Goal: Information Seeking & Learning: Learn about a topic

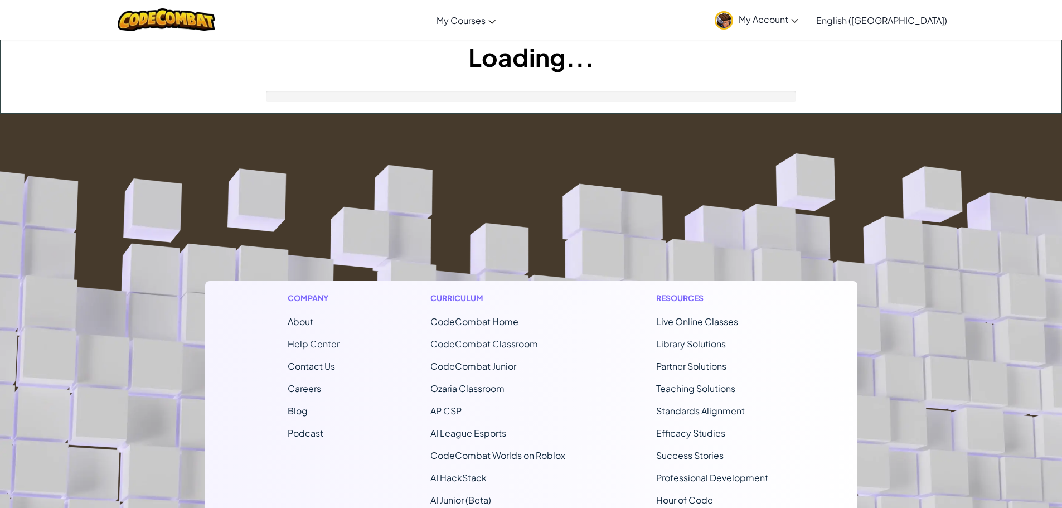
click at [567, 181] on footer "Company About Help Center Contact Us Careers Blog Podcast Curriculum CodeCombat…" at bounding box center [531, 416] width 1062 height 604
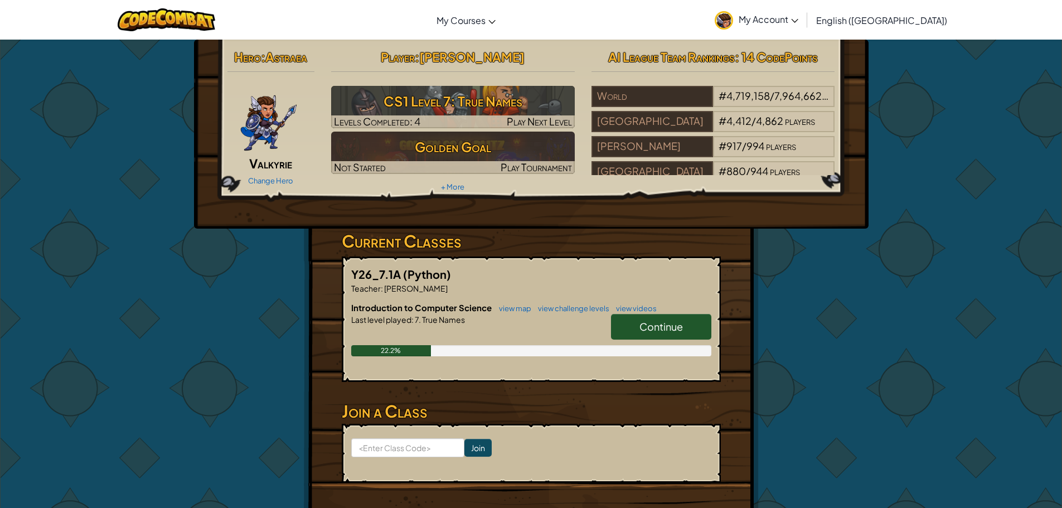
click at [649, 317] on link "Continue" at bounding box center [661, 327] width 100 height 26
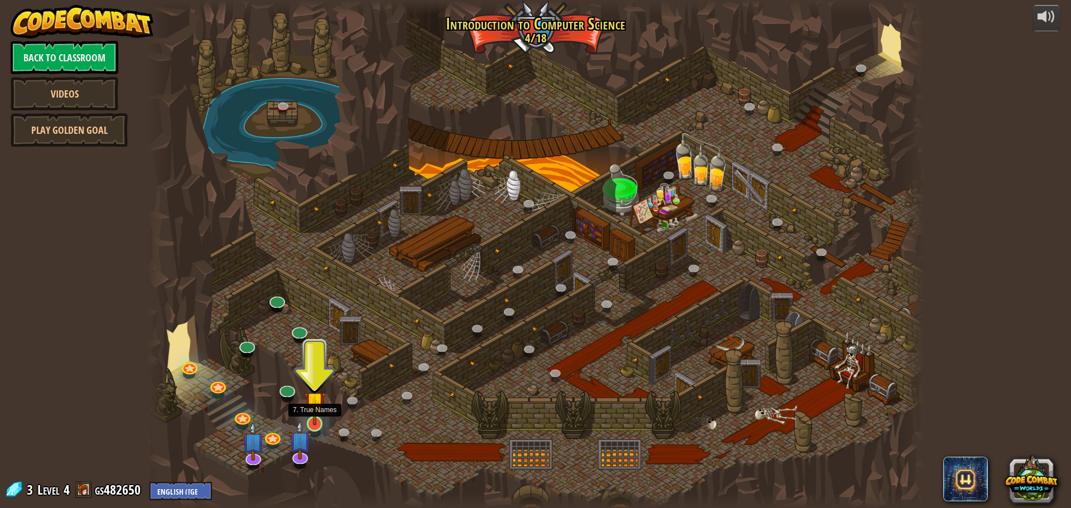
click at [321, 422] on img at bounding box center [314, 401] width 21 height 47
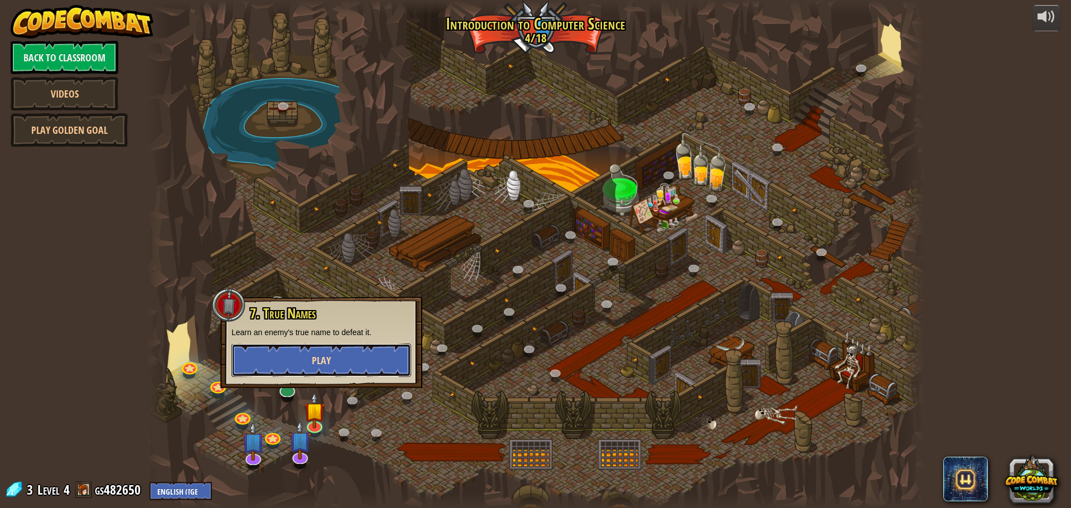
click at [330, 360] on span "Play" at bounding box center [321, 361] width 19 height 14
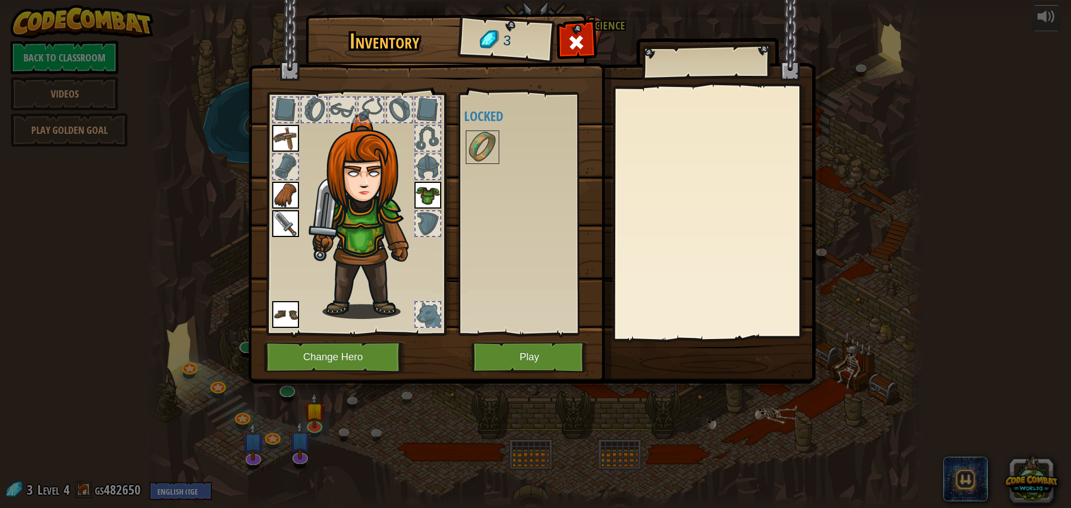
drag, startPoint x: 432, startPoint y: 314, endPoint x: 431, endPoint y: 291, distance: 22.9
click at [431, 308] on div at bounding box center [427, 314] width 25 height 25
click at [429, 212] on div at bounding box center [427, 223] width 25 height 25
click at [433, 189] on img at bounding box center [427, 195] width 27 height 27
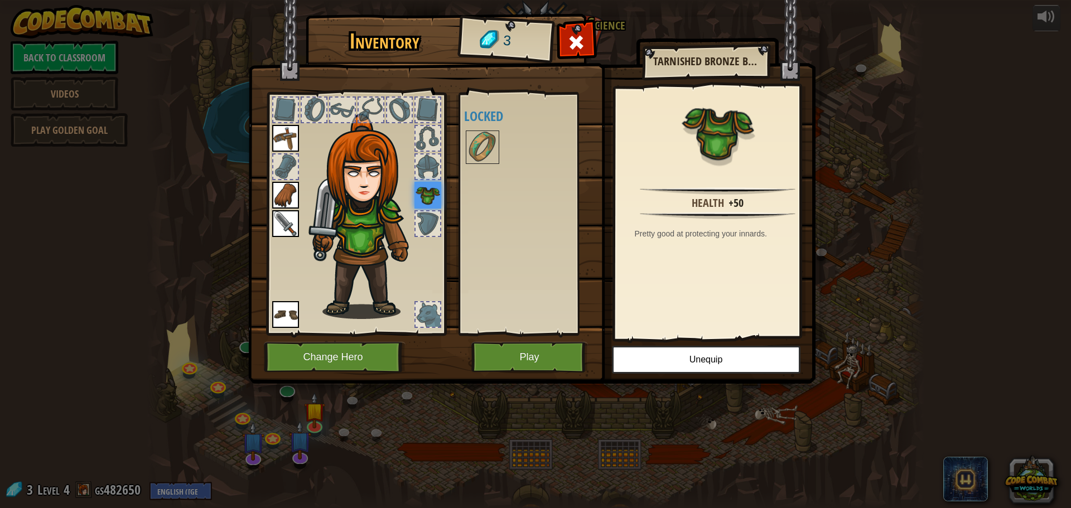
click at [429, 176] on div at bounding box center [427, 166] width 25 height 25
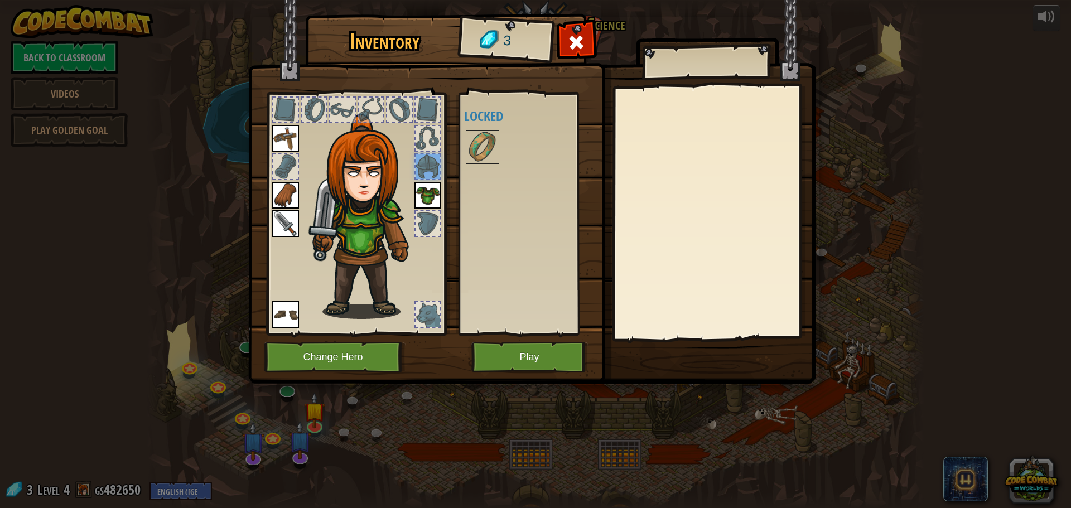
click at [420, 129] on div at bounding box center [427, 138] width 25 height 25
drag, startPoint x: 429, startPoint y: 164, endPoint x: 434, endPoint y: 103, distance: 61.0
click at [429, 160] on div at bounding box center [427, 166] width 25 height 25
click at [434, 101] on div at bounding box center [427, 110] width 25 height 25
click at [390, 103] on div at bounding box center [399, 110] width 25 height 25
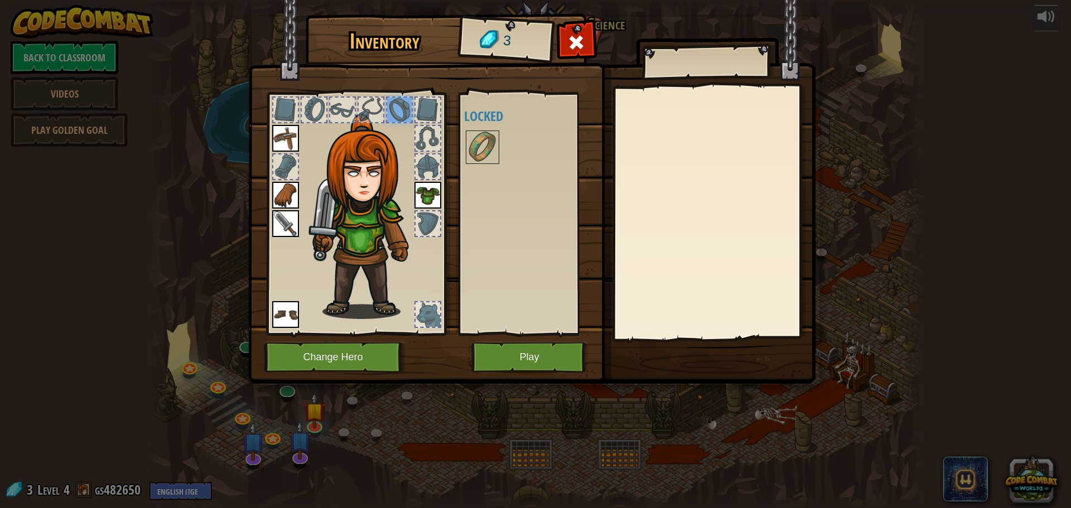
click at [324, 103] on div at bounding box center [314, 110] width 25 height 25
drag, startPoint x: 308, startPoint y: 106, endPoint x: 275, endPoint y: 104, distance: 32.4
click at [298, 108] on div at bounding box center [356, 210] width 184 height 251
click at [274, 132] on div at bounding box center [356, 210] width 184 height 251
click at [284, 146] on img at bounding box center [285, 138] width 27 height 27
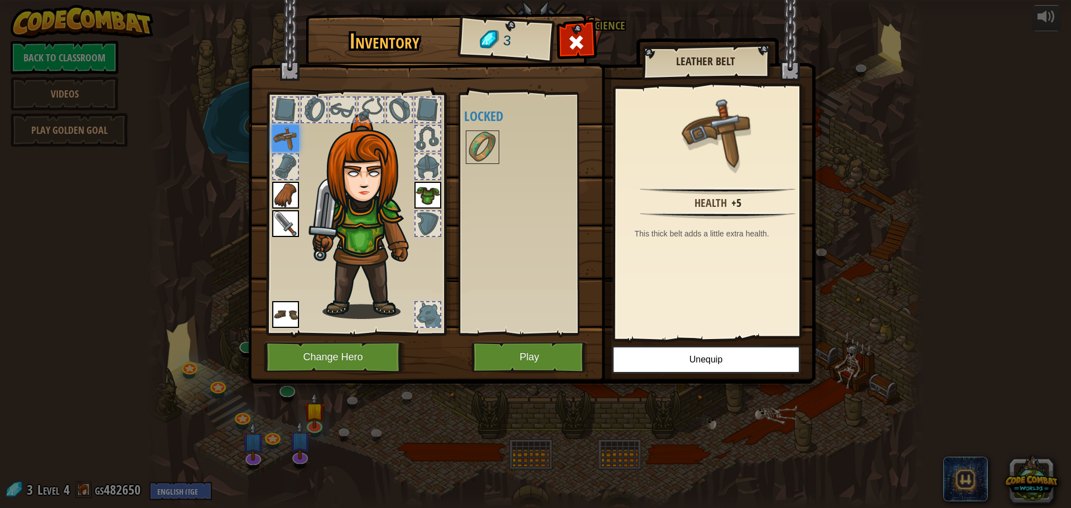
click at [298, 152] on img at bounding box center [285, 138] width 27 height 27
drag, startPoint x: 286, startPoint y: 154, endPoint x: 288, endPoint y: 172, distance: 17.4
click at [286, 157] on div at bounding box center [285, 166] width 25 height 25
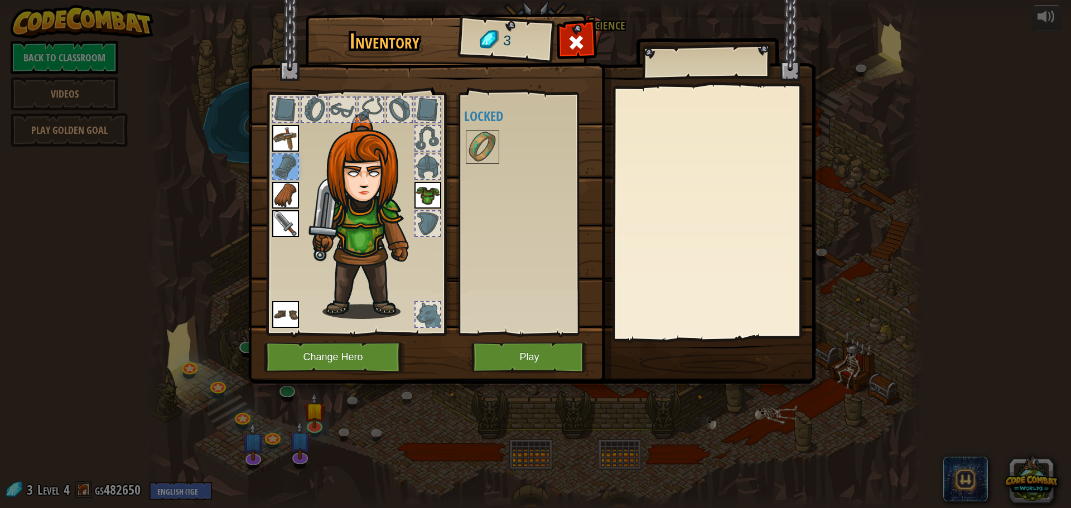
click at [284, 193] on img at bounding box center [285, 195] width 27 height 27
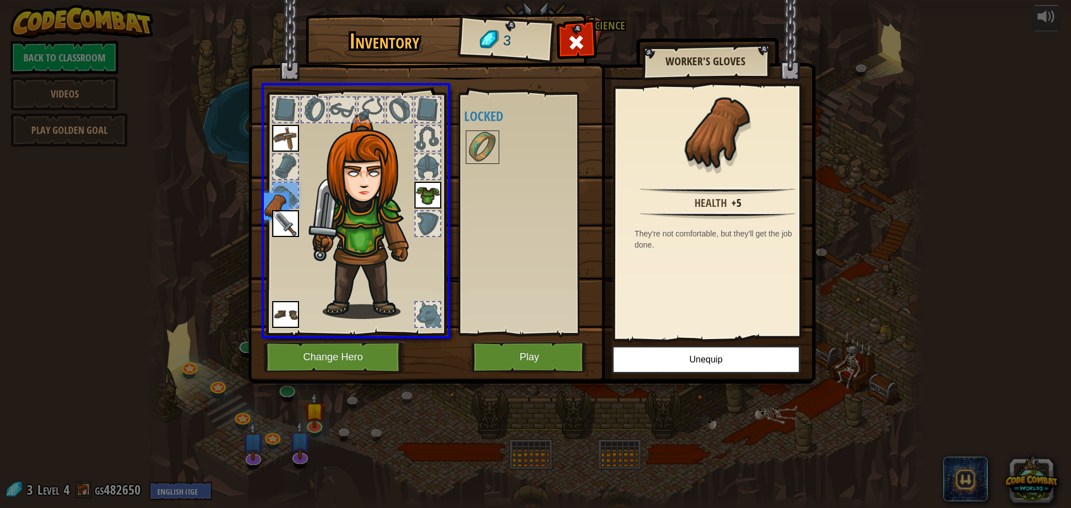
drag, startPoint x: 282, startPoint y: 212, endPoint x: 285, endPoint y: 218, distance: 6.5
click at [284, 216] on div at bounding box center [356, 210] width 184 height 251
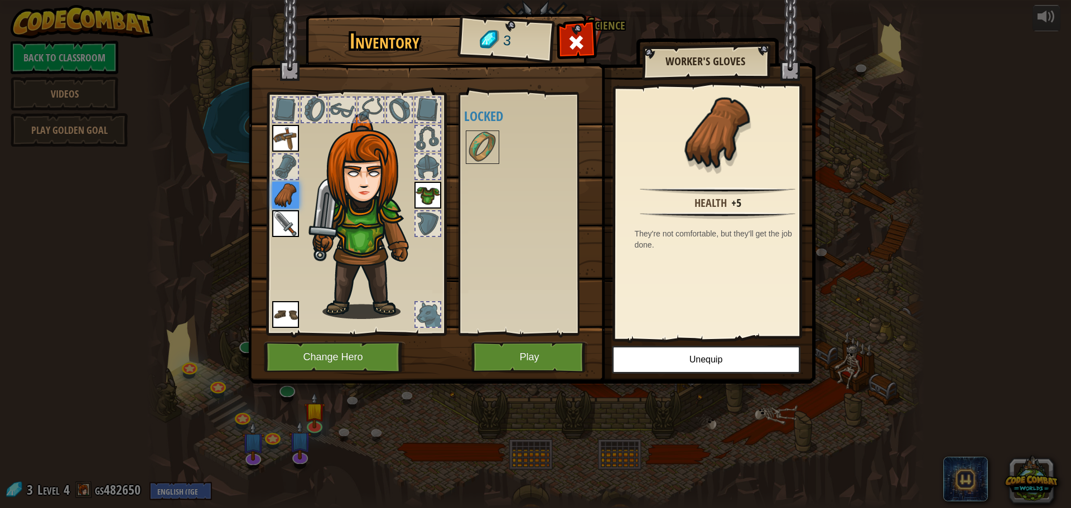
click at [294, 233] on img at bounding box center [285, 223] width 27 height 27
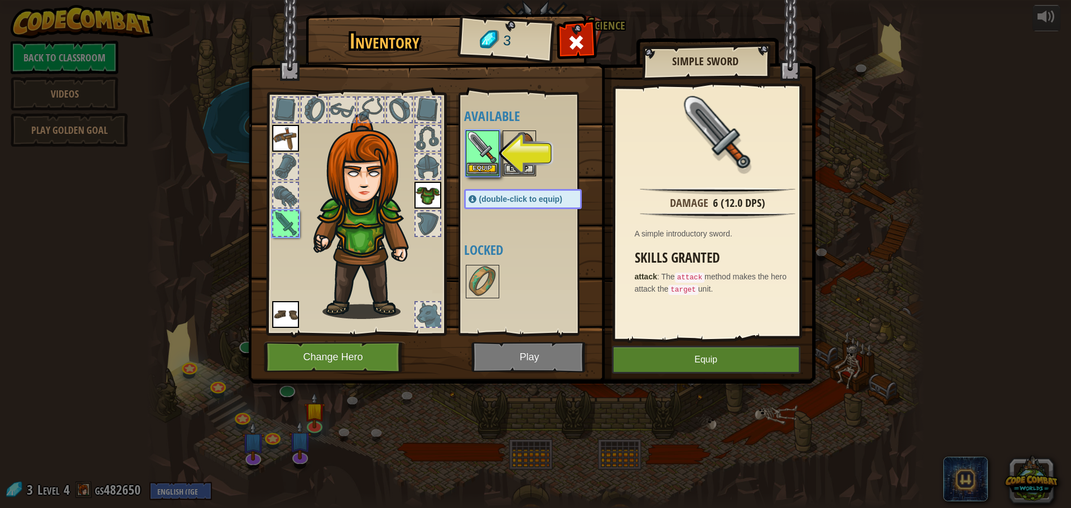
click at [473, 161] on img at bounding box center [482, 147] width 31 height 31
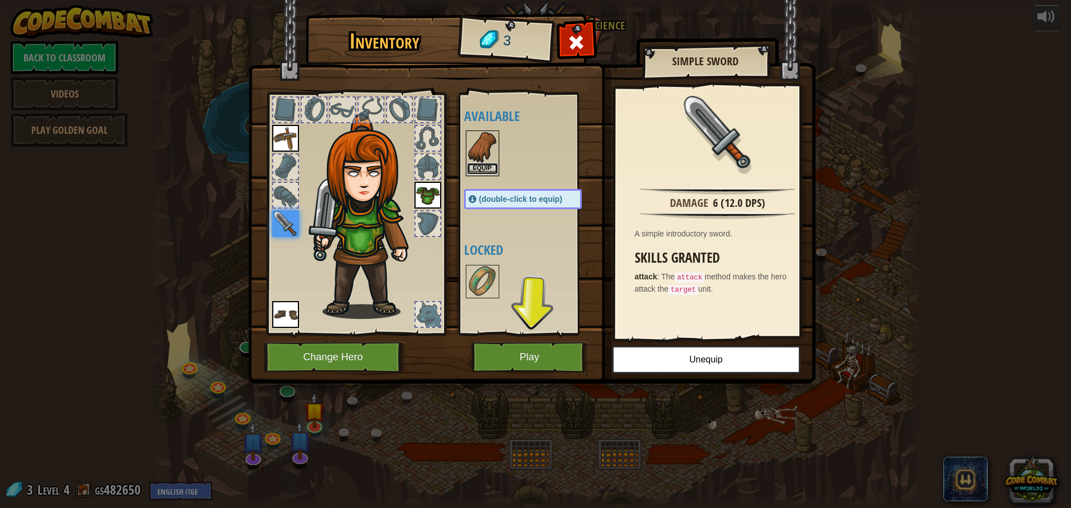
click at [480, 166] on button "Equip" at bounding box center [482, 169] width 31 height 12
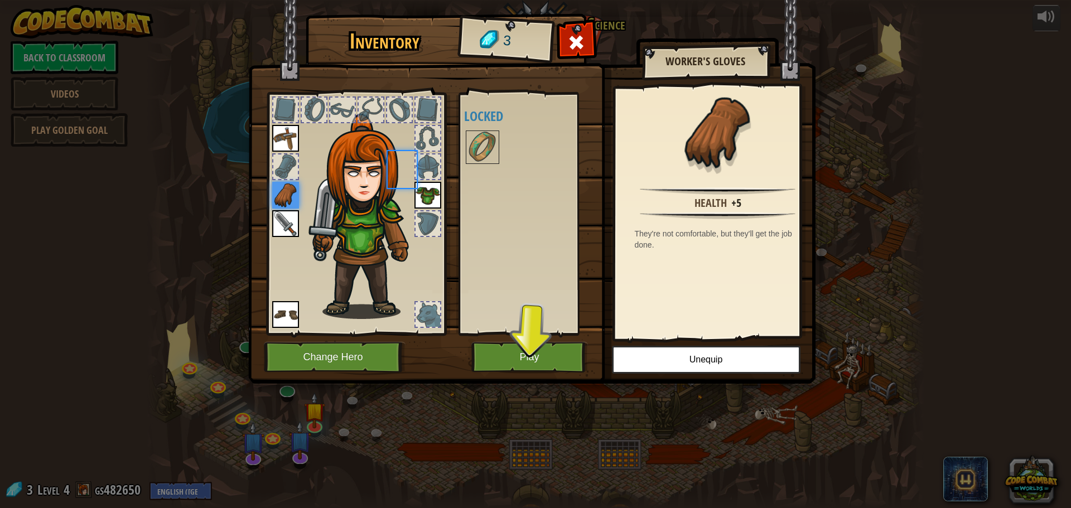
click at [480, 166] on div at bounding box center [534, 147] width 140 height 37
click at [487, 147] on img at bounding box center [482, 147] width 31 height 31
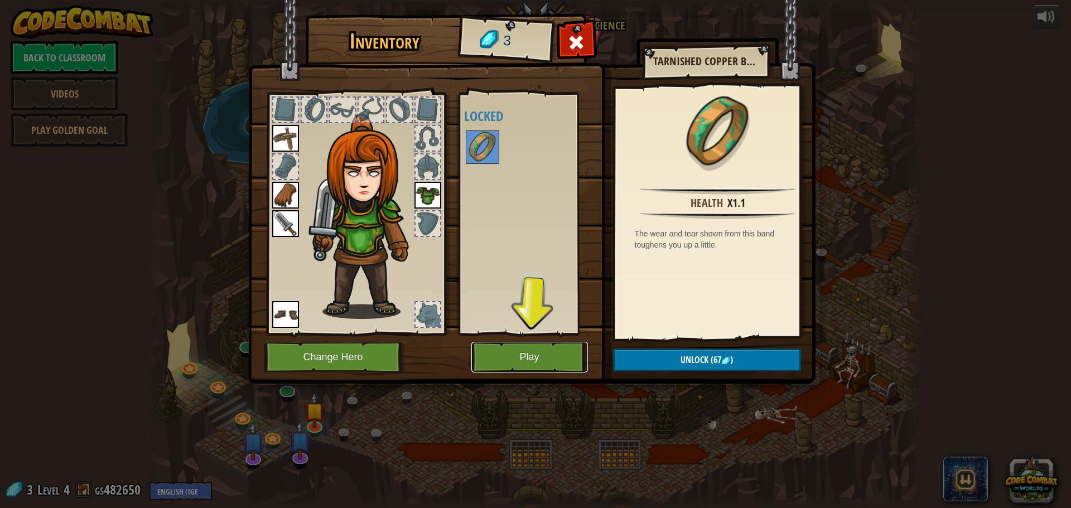
click at [527, 363] on button "Play" at bounding box center [529, 357] width 117 height 31
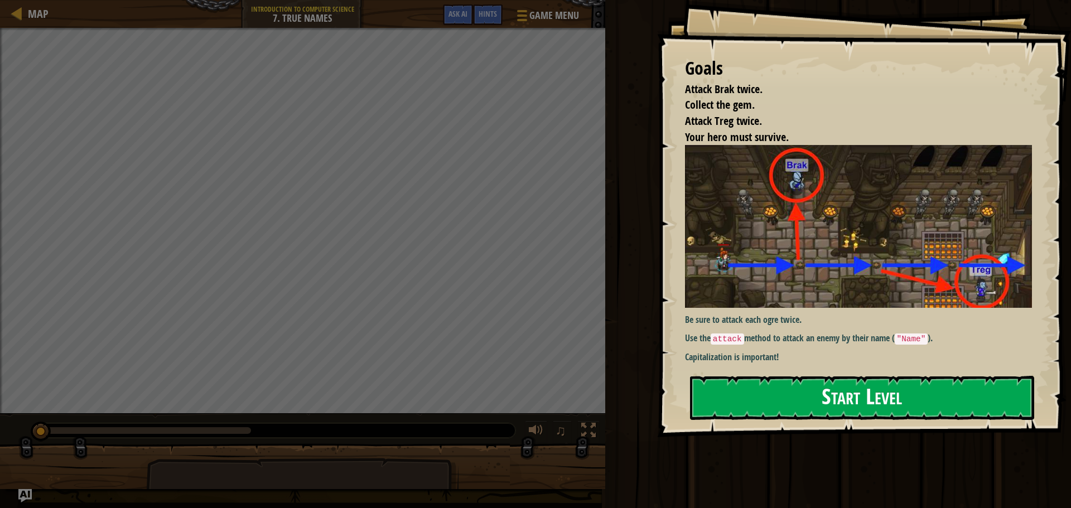
click at [890, 376] on button "Start Level" at bounding box center [862, 398] width 344 height 44
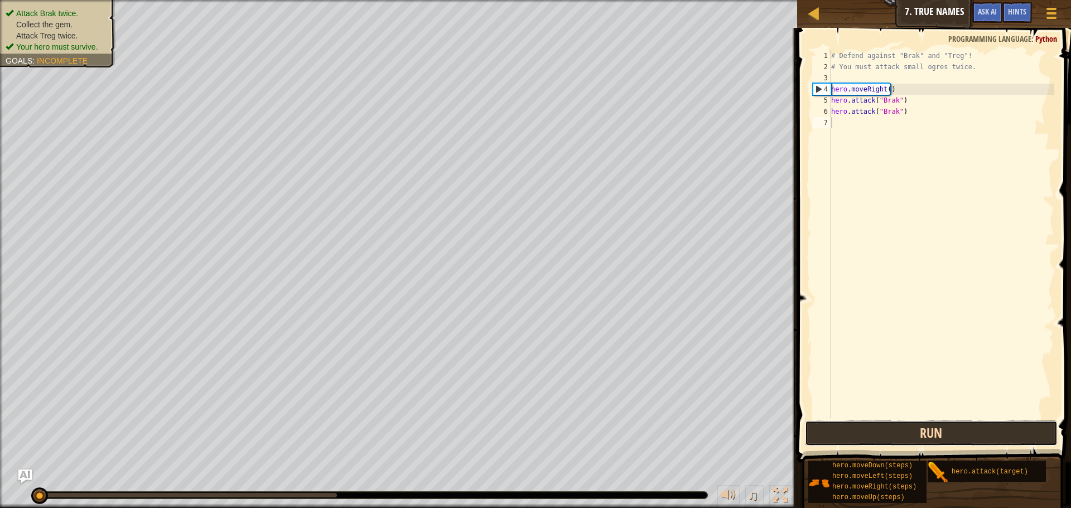
click at [906, 423] on button "Run" at bounding box center [931, 433] width 253 height 26
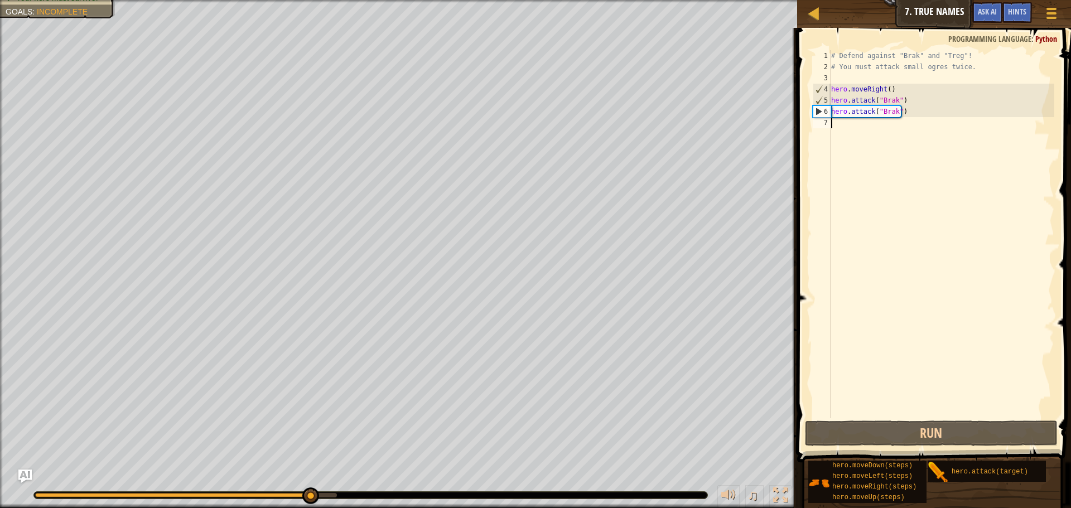
type textarea "m"
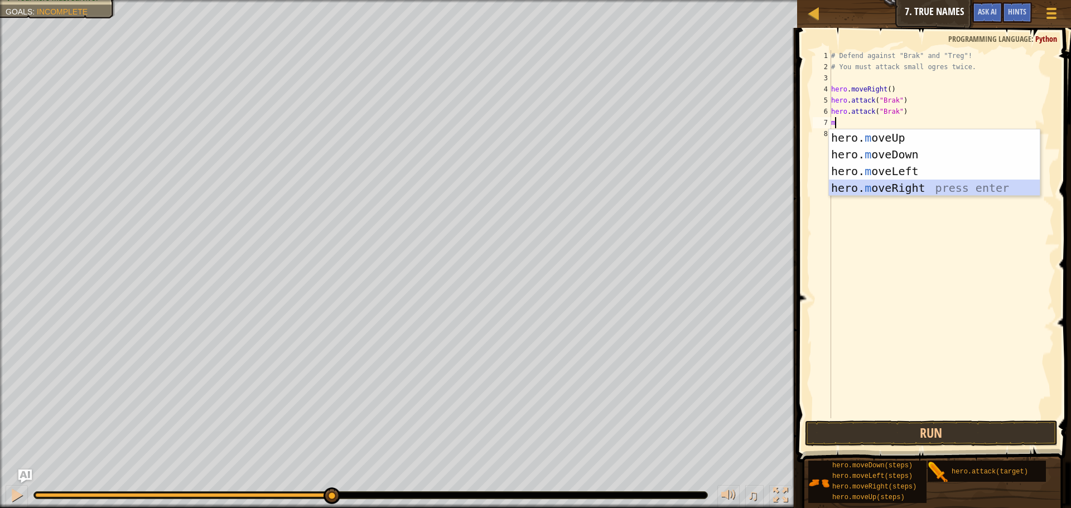
click at [880, 183] on div "hero. m oveUp press enter hero. m oveDown press enter hero. m oveLeft press ent…" at bounding box center [934, 179] width 211 height 100
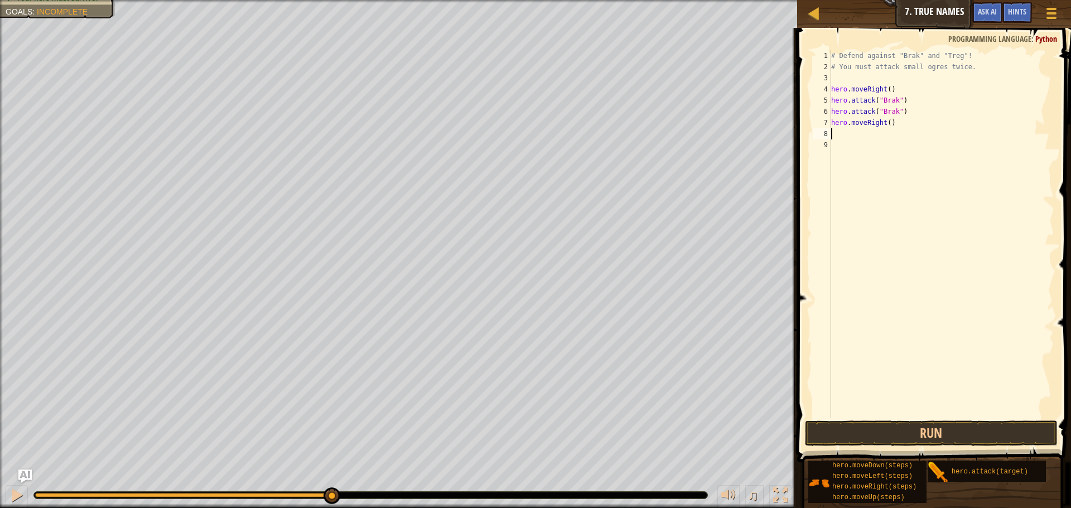
type textarea "m"
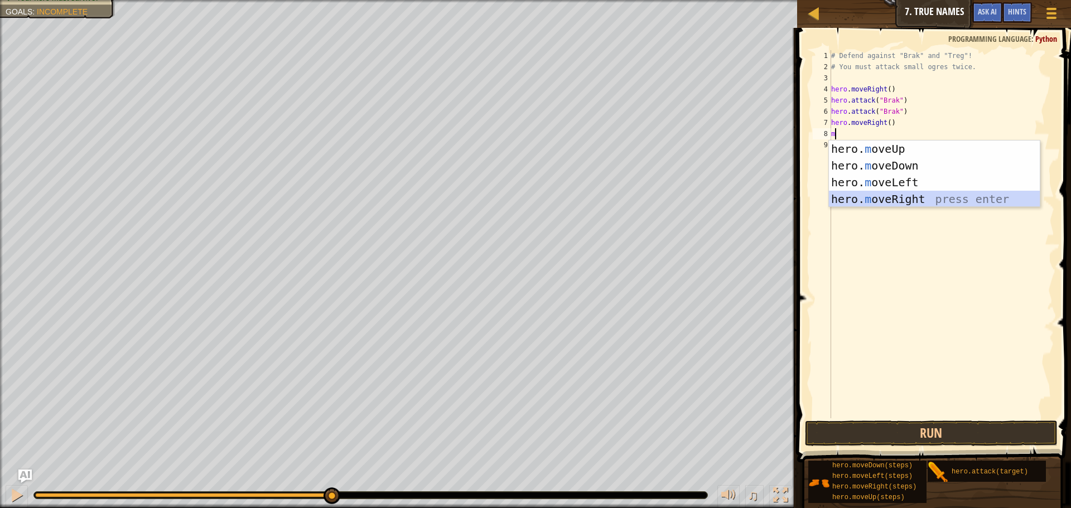
click at [915, 192] on div "hero. m oveUp press enter hero. m oveDown press enter hero. m oveLeft press ent…" at bounding box center [934, 191] width 211 height 100
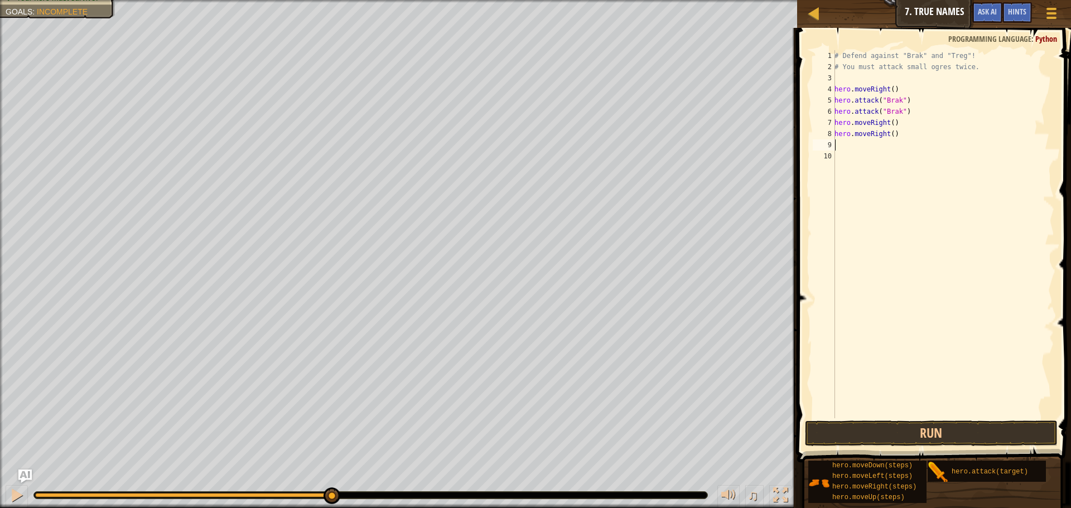
type textarea "m"
click at [907, 252] on div "# Defend against "Brak" and "Treg"! # You must attack small ogres twice. hero .…" at bounding box center [943, 245] width 222 height 390
click at [918, 425] on button "Run" at bounding box center [931, 433] width 253 height 26
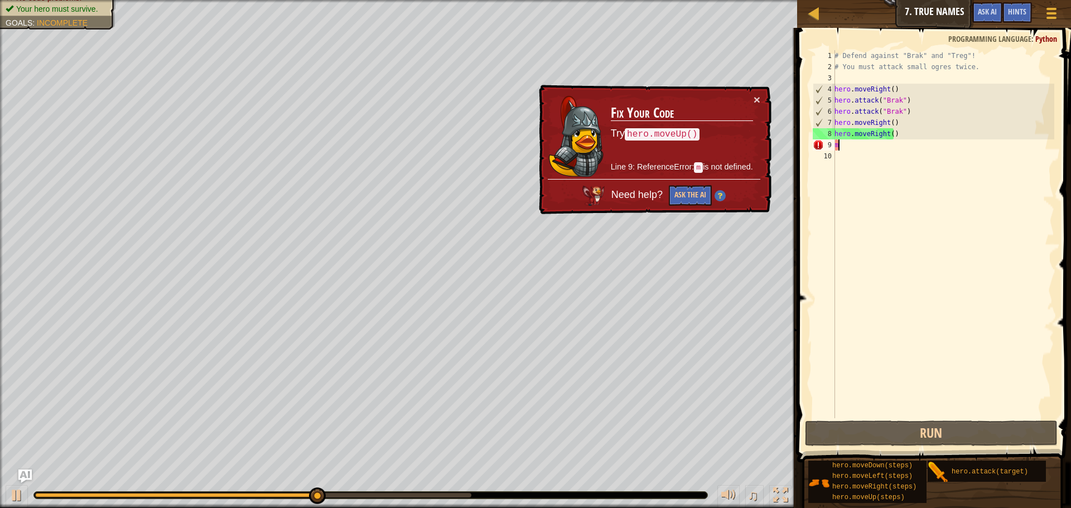
click at [845, 147] on div "# Defend against "Brak" and "Treg"! # You must attack small ogres twice. hero .…" at bounding box center [943, 245] width 222 height 390
type textarea "m"
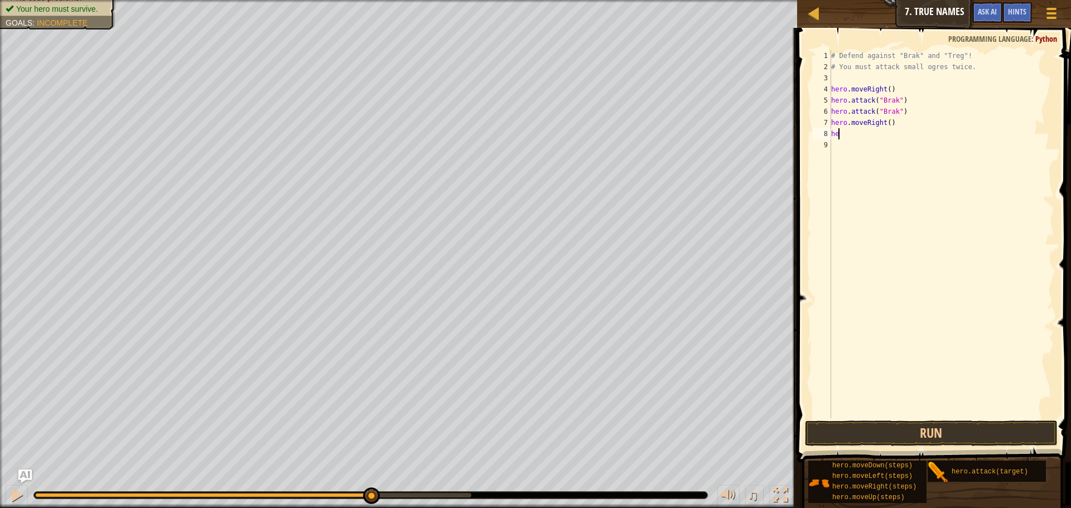
type textarea "h"
type textarea "m"
click at [922, 115] on div "# Defend against "Brak" and "Treg"! # You must attack small ogres twice. hero .…" at bounding box center [941, 245] width 225 height 390
type textarea "h"
click at [843, 135] on div "# Defend against "Brak" and "Treg"! # You must attack small ogres twice. hero .…" at bounding box center [941, 245] width 225 height 390
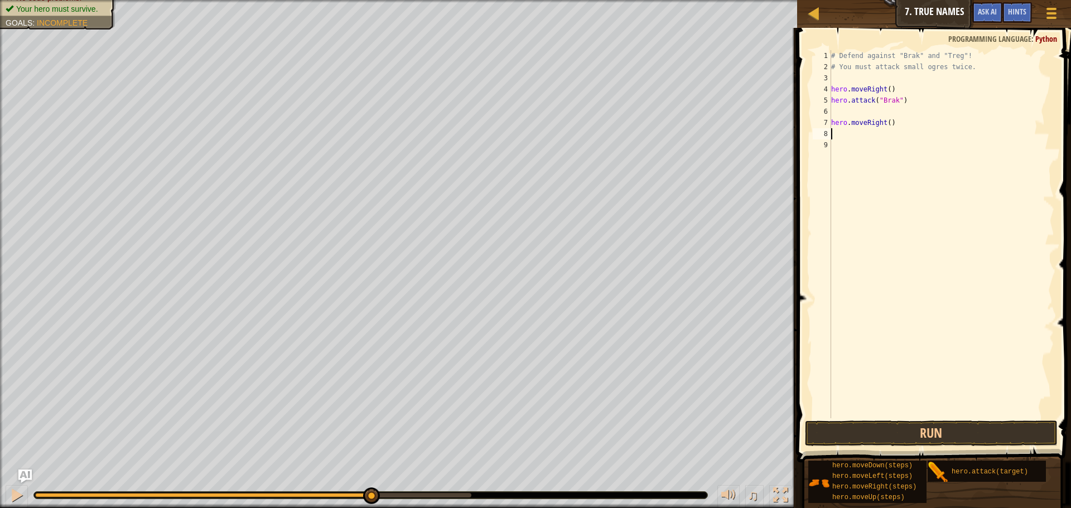
type textarea "m"
click at [850, 146] on div "hero. a ttack press enter" at bounding box center [934, 166] width 211 height 50
type textarea "hero.attack("Treg")"
click at [893, 144] on div "# Defend against "Brak" and "Treg"! # You must attack small ogres twice. hero .…" at bounding box center [941, 245] width 225 height 390
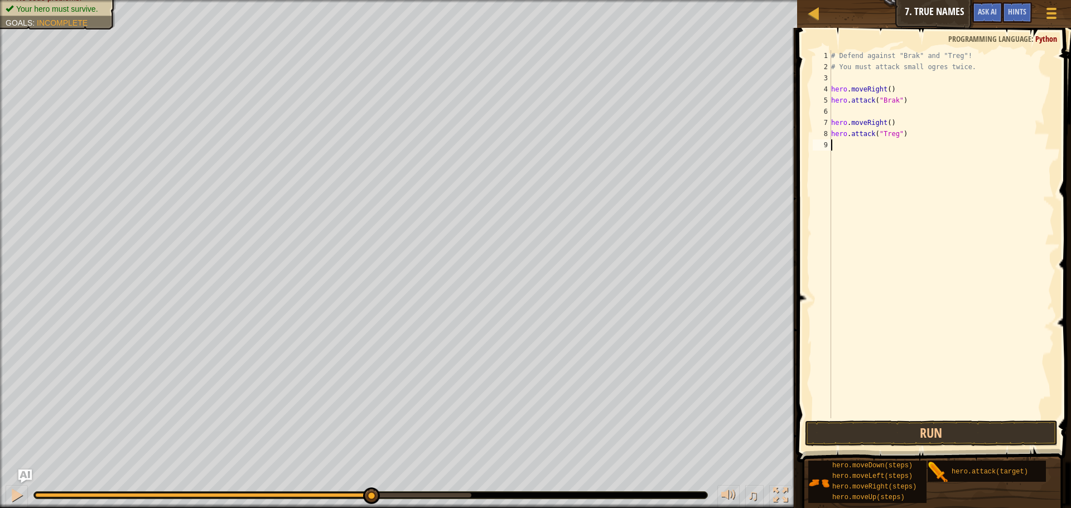
scroll to position [5, 0]
type textarea "m"
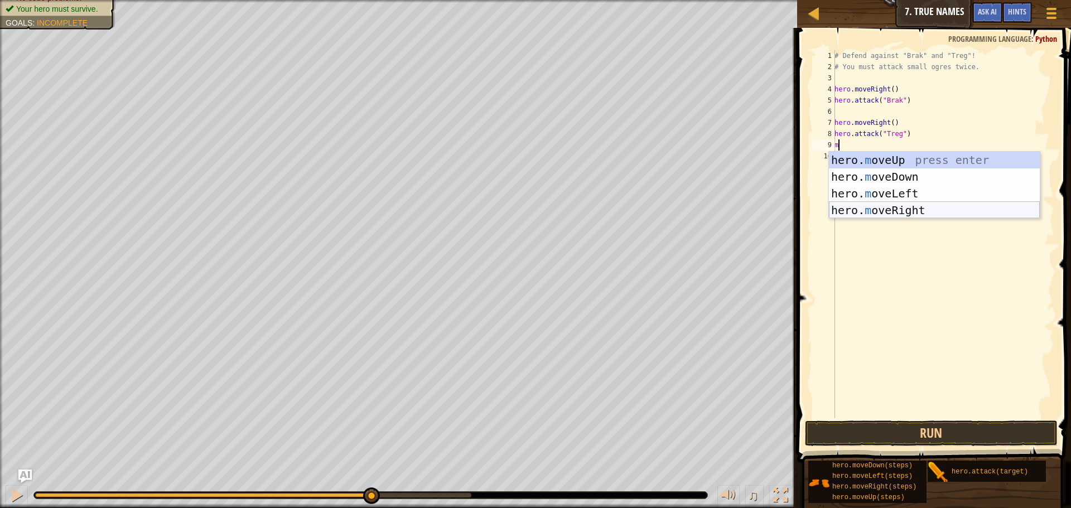
click at [924, 208] on div "hero. m oveUp press enter hero. m oveDown press enter hero. m oveLeft press ent…" at bounding box center [934, 202] width 211 height 100
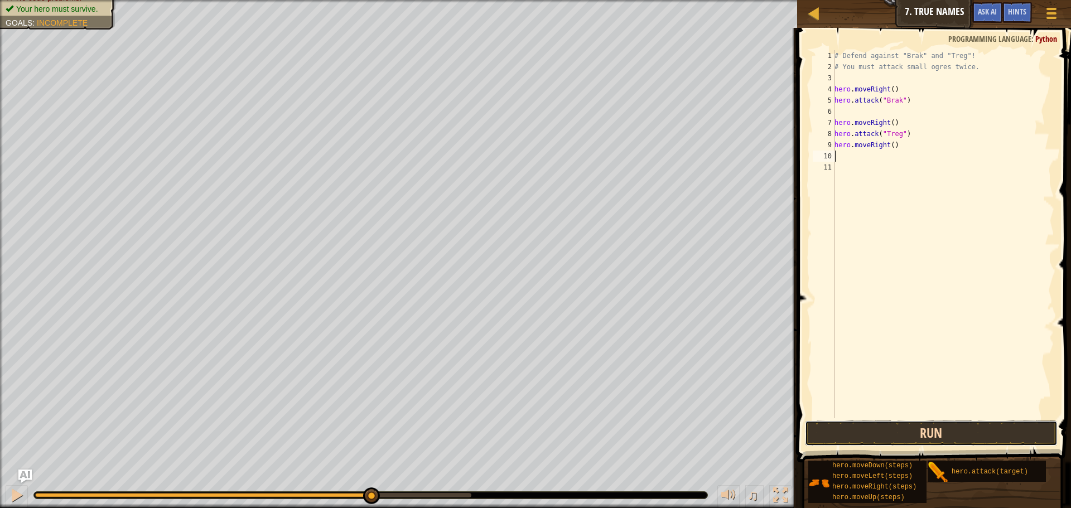
click at [965, 441] on button "Run" at bounding box center [931, 433] width 253 height 26
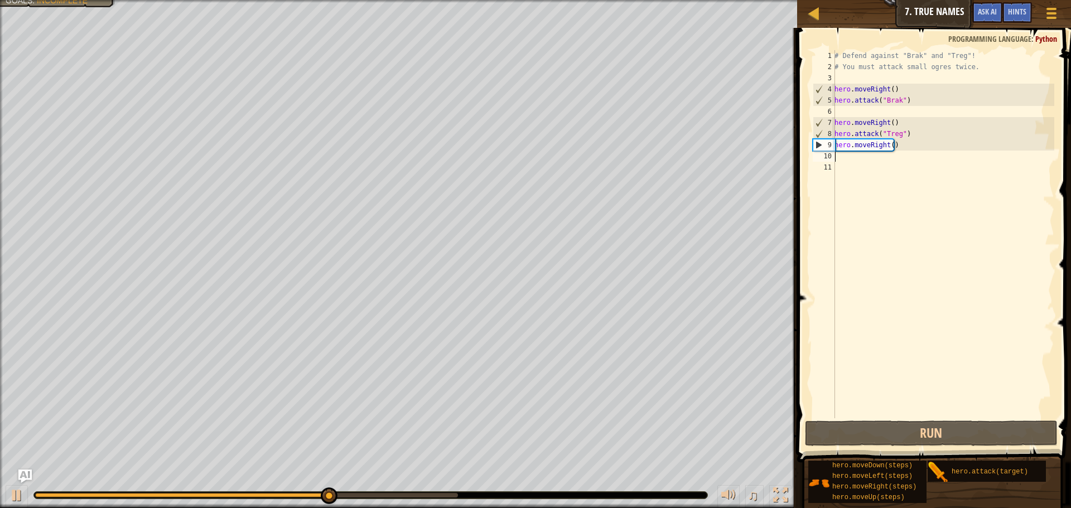
drag, startPoint x: 858, startPoint y: 100, endPoint x: 855, endPoint y: 127, distance: 26.9
click at [858, 107] on div "# Defend against "Brak" and "Treg"! # You must attack small ogres twice. hero .…" at bounding box center [943, 245] width 222 height 390
type textarea "hero.attack("Brak")"
click at [857, 114] on div "# Defend against "Brak" and "Treg"! # You must attack small ogres twice. hero .…" at bounding box center [943, 234] width 222 height 368
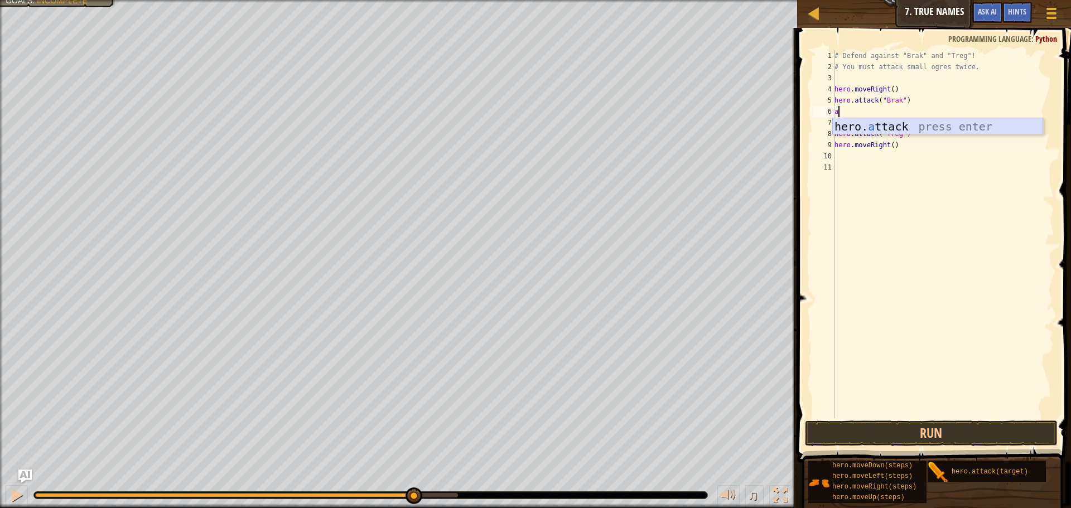
click at [917, 121] on div "hero. a ttack press enter" at bounding box center [937, 143] width 211 height 50
click at [900, 138] on div "# Defend against "Brak" and "Treg"! # You must attack small ogres twice. hero .…" at bounding box center [943, 245] width 222 height 390
click at [898, 149] on div "# Defend against "Brak" and "Treg"! # You must attack small ogres twice. hero .…" at bounding box center [943, 245] width 222 height 390
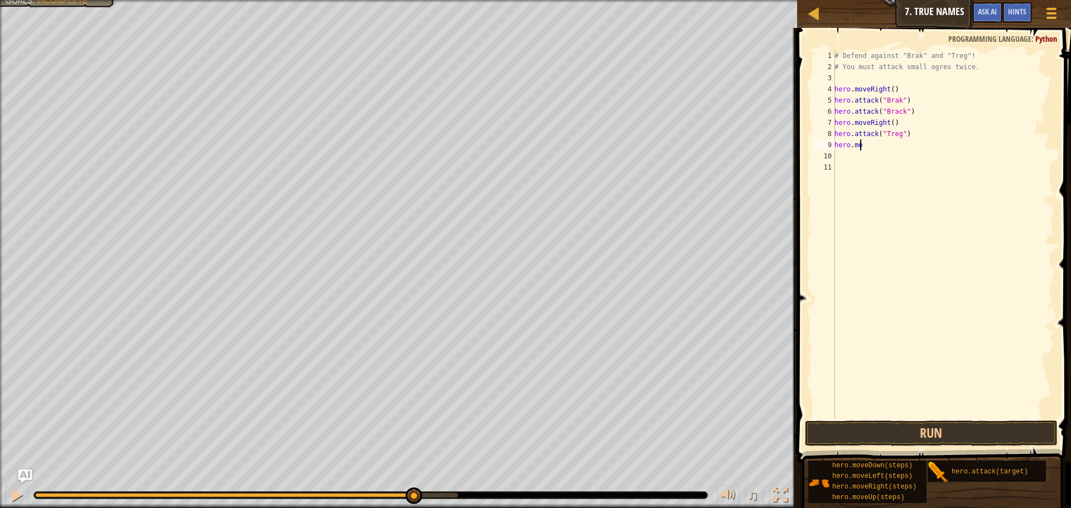
type textarea "h"
click at [900, 162] on div "hero. a ttack press enter" at bounding box center [937, 177] width 211 height 50
click at [932, 436] on button "Run" at bounding box center [931, 433] width 253 height 26
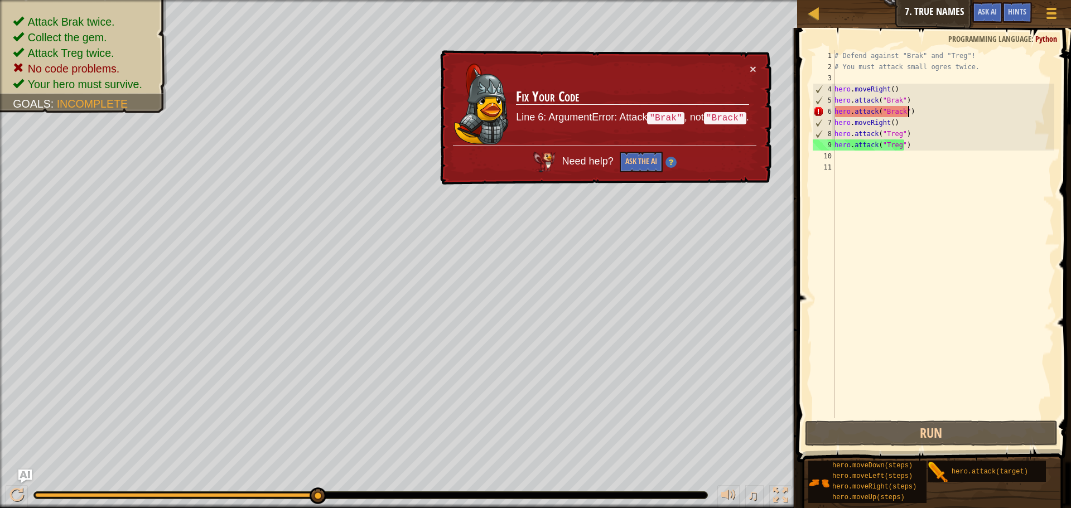
click at [939, 108] on div "# Defend against "Brak" and "Treg"! # You must attack small ogres twice. hero .…" at bounding box center [943, 245] width 222 height 390
click at [901, 109] on div "# Defend against "Brak" and "Treg"! # You must attack small ogres twice. hero .…" at bounding box center [943, 245] width 222 height 390
type textarea "hero.attack("Brak")"
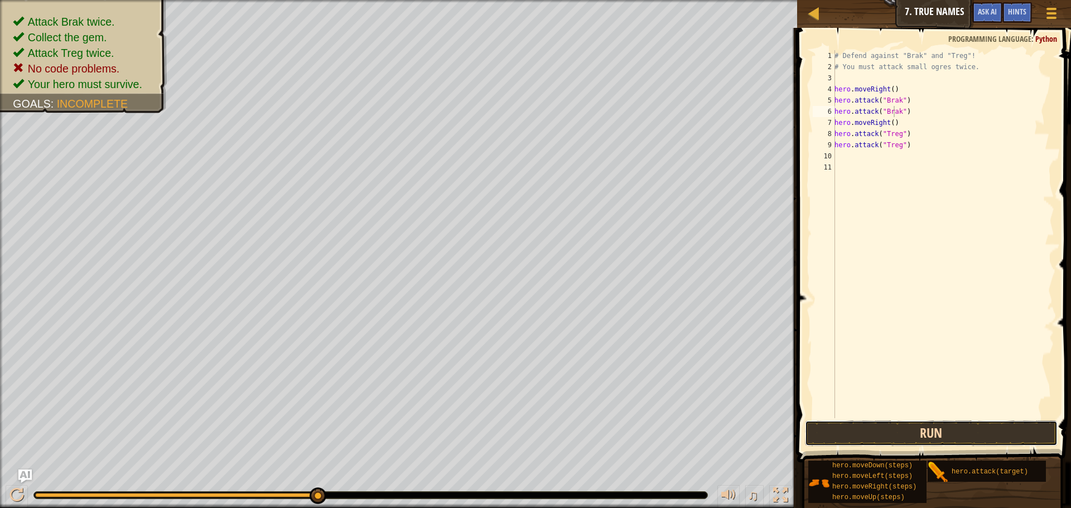
click at [939, 424] on button "Run" at bounding box center [931, 433] width 253 height 26
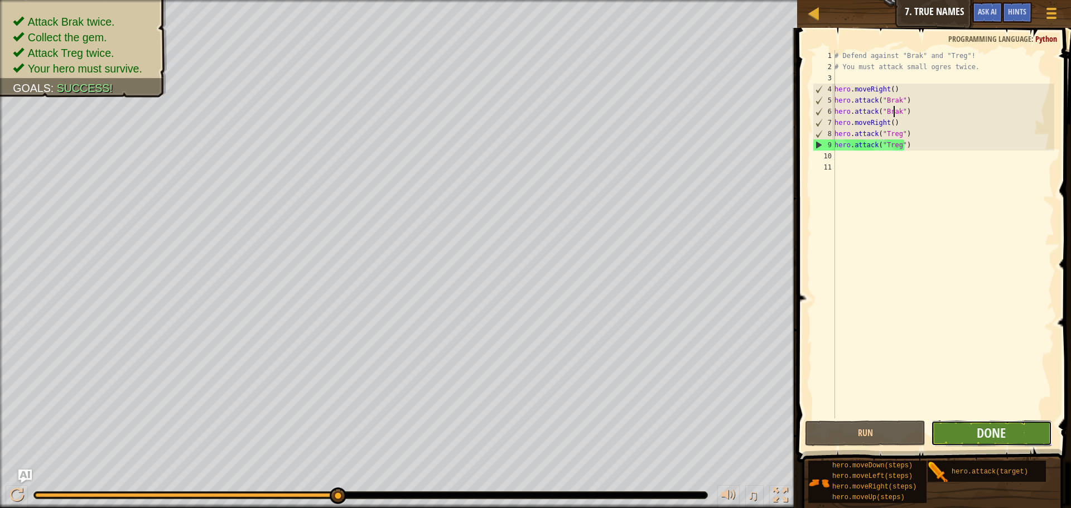
click at [973, 436] on button "Done" at bounding box center [991, 433] width 120 height 26
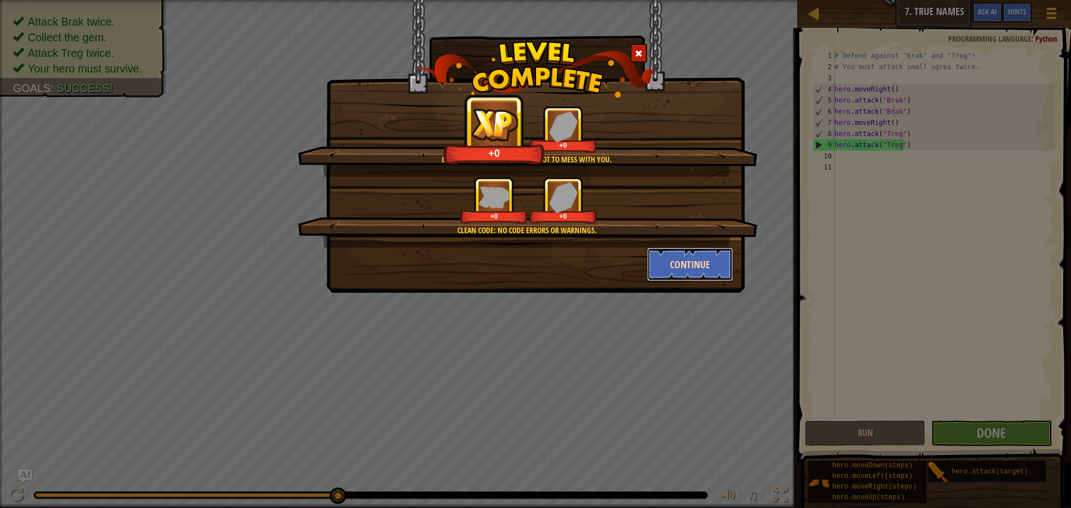
click at [705, 257] on button "Continue" at bounding box center [690, 264] width 86 height 33
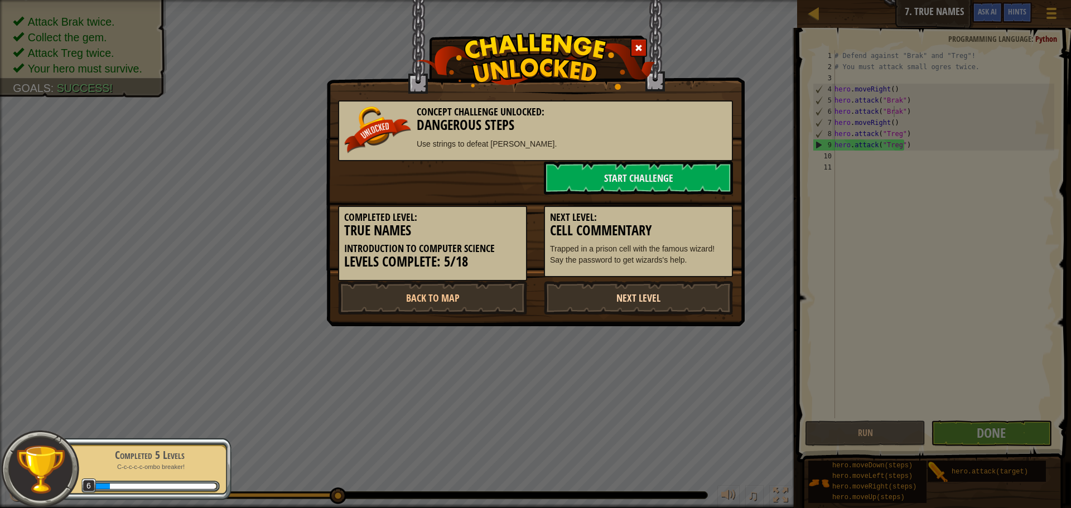
click at [690, 294] on link "Next Level" at bounding box center [638, 297] width 189 height 33
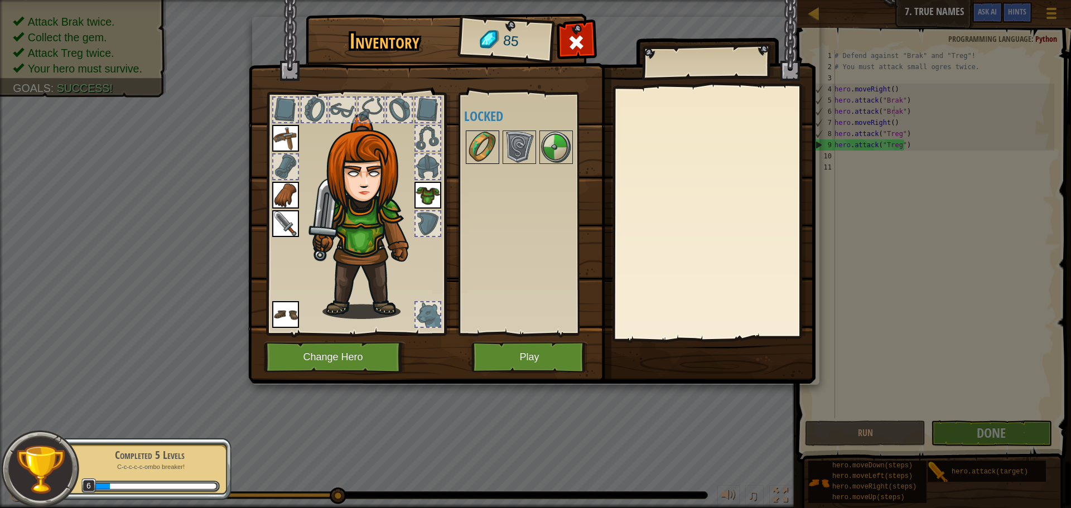
drag, startPoint x: 480, startPoint y: 134, endPoint x: 518, endPoint y: 134, distance: 38.5
click at [480, 134] on img at bounding box center [482, 147] width 31 height 31
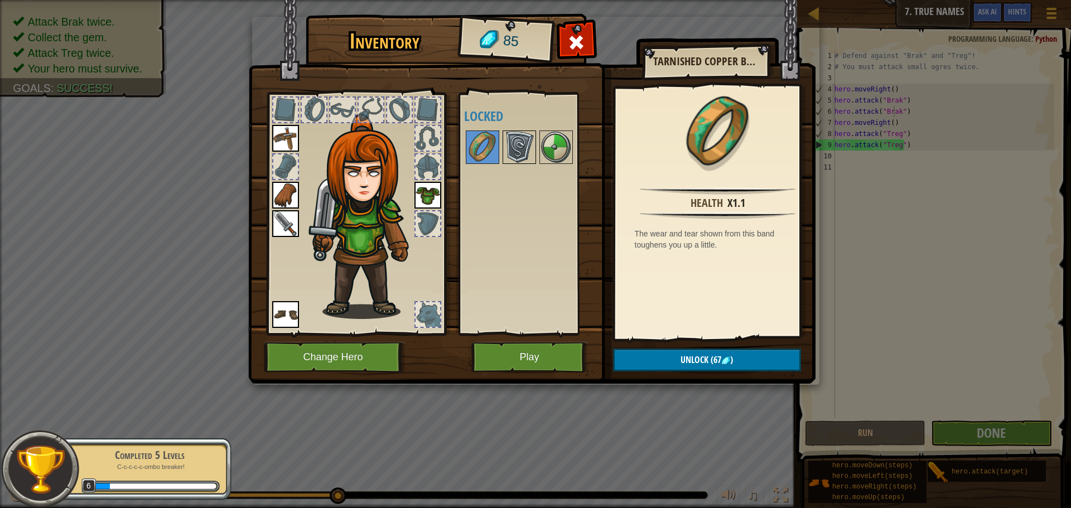
click at [520, 134] on img at bounding box center [519, 147] width 31 height 31
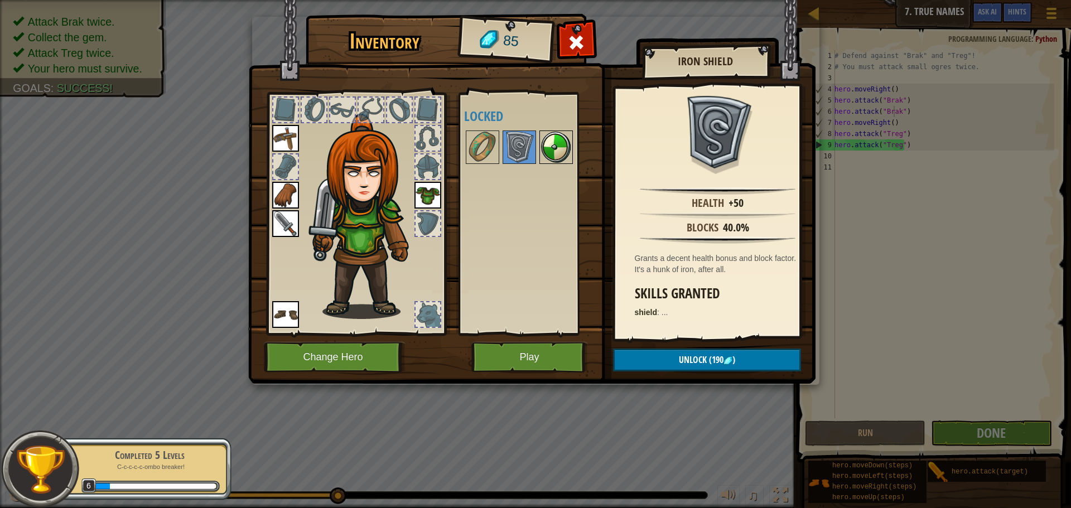
click at [567, 136] on img at bounding box center [555, 147] width 31 height 31
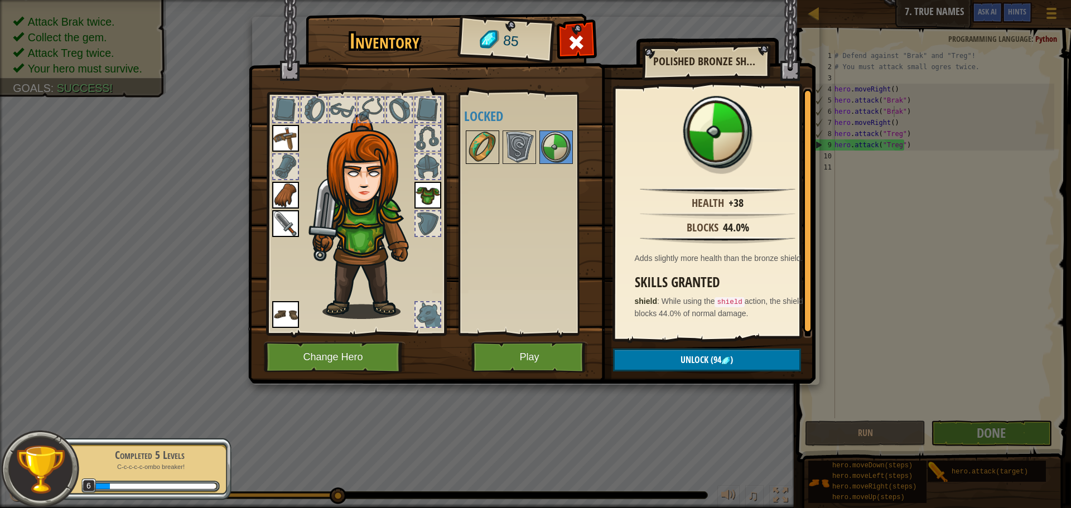
click at [478, 160] on img at bounding box center [482, 147] width 31 height 31
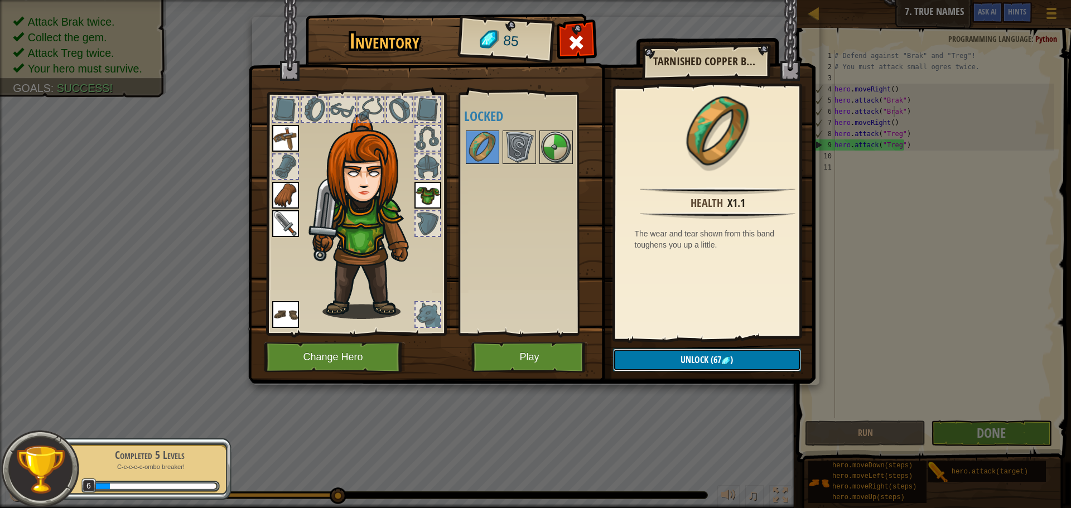
click at [722, 359] on img at bounding box center [725, 360] width 9 height 9
click at [703, 351] on button "Confirm" at bounding box center [707, 360] width 188 height 23
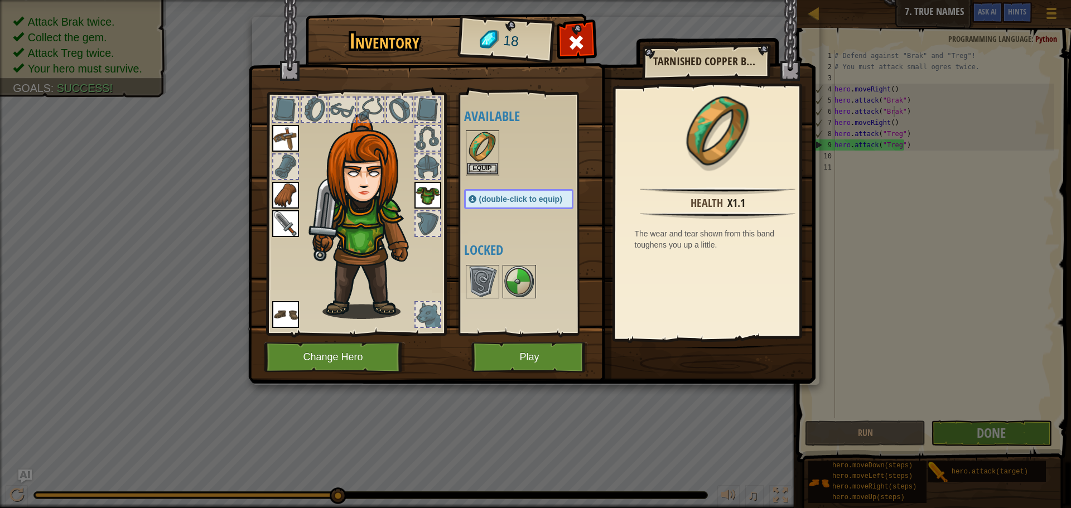
click at [468, 152] on img at bounding box center [482, 147] width 31 height 31
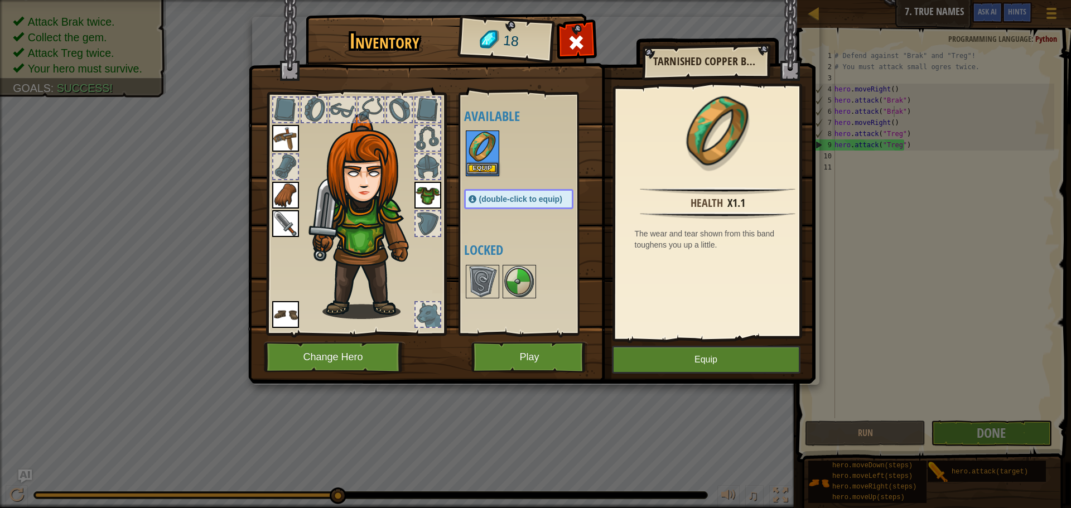
click at [468, 152] on img at bounding box center [482, 147] width 31 height 31
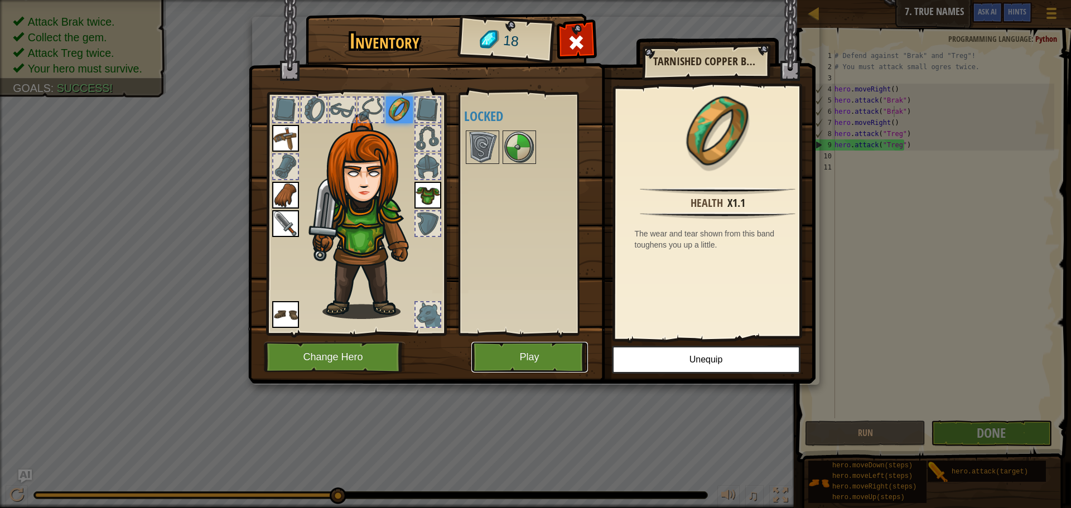
click at [531, 354] on button "Play" at bounding box center [529, 357] width 117 height 31
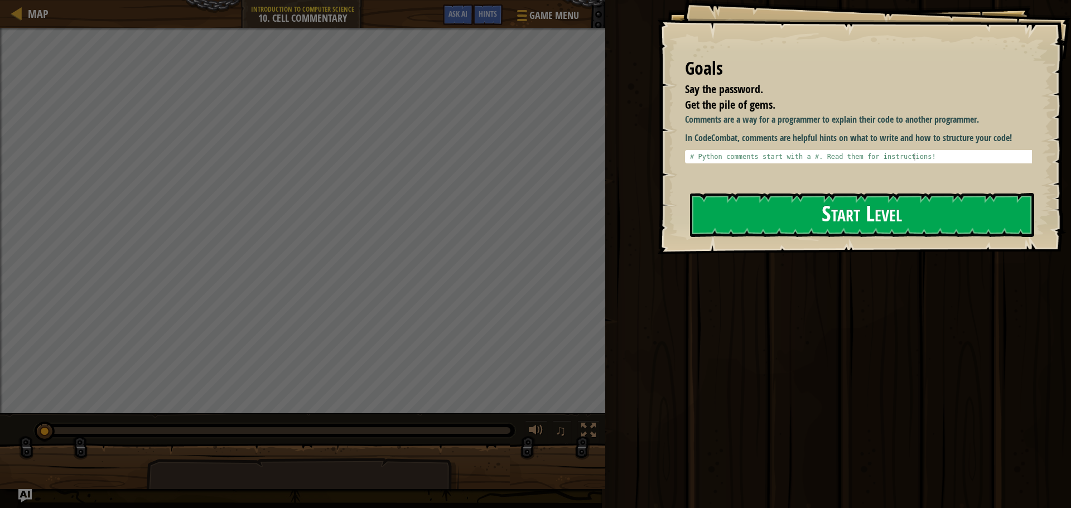
click at [850, 206] on button "Start Level" at bounding box center [862, 215] width 344 height 44
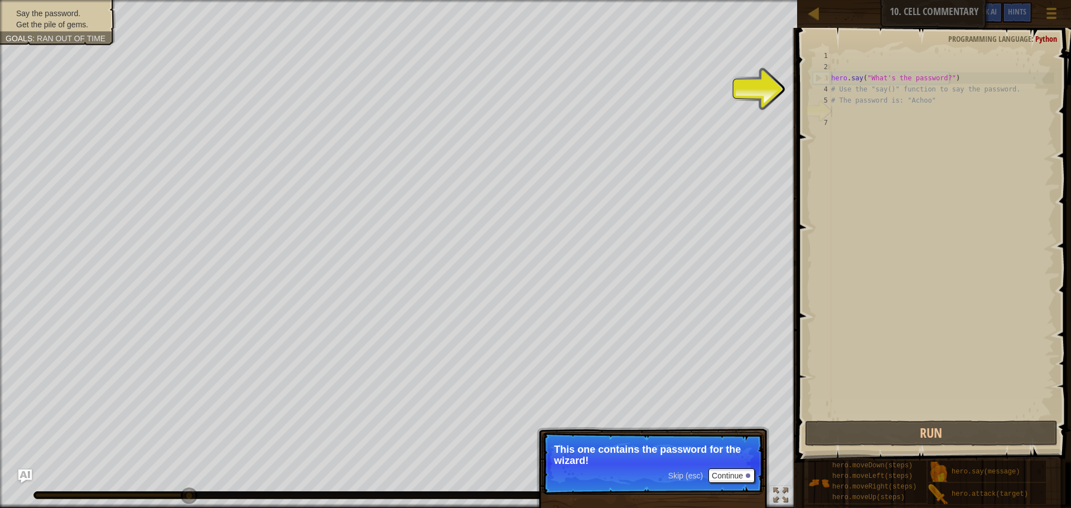
click at [727, 484] on p "Skip (esc) Continue This one contains the password for the wizard!" at bounding box center [652, 463] width 221 height 62
click at [742, 472] on button "Continue" at bounding box center [731, 475] width 46 height 14
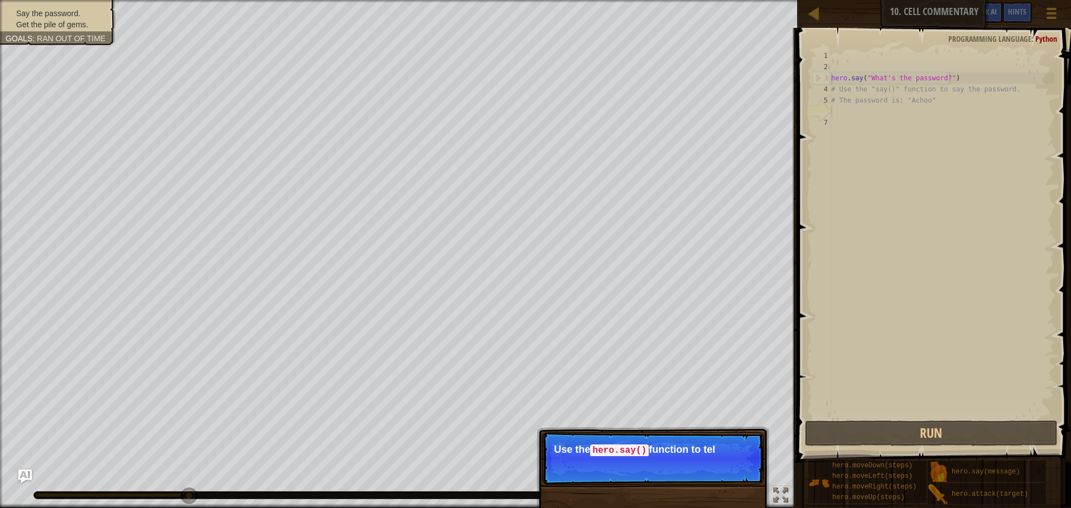
drag, startPoint x: 688, startPoint y: 473, endPoint x: 688, endPoint y: 467, distance: 6.7
click at [688, 472] on p "Skip (esc) Continue Use the hero.say() function to tel" at bounding box center [652, 458] width 221 height 52
drag, startPoint x: 688, startPoint y: 465, endPoint x: 680, endPoint y: 452, distance: 15.5
click at [688, 456] on p "Use the hero.say() function to tell the w" at bounding box center [653, 450] width 198 height 12
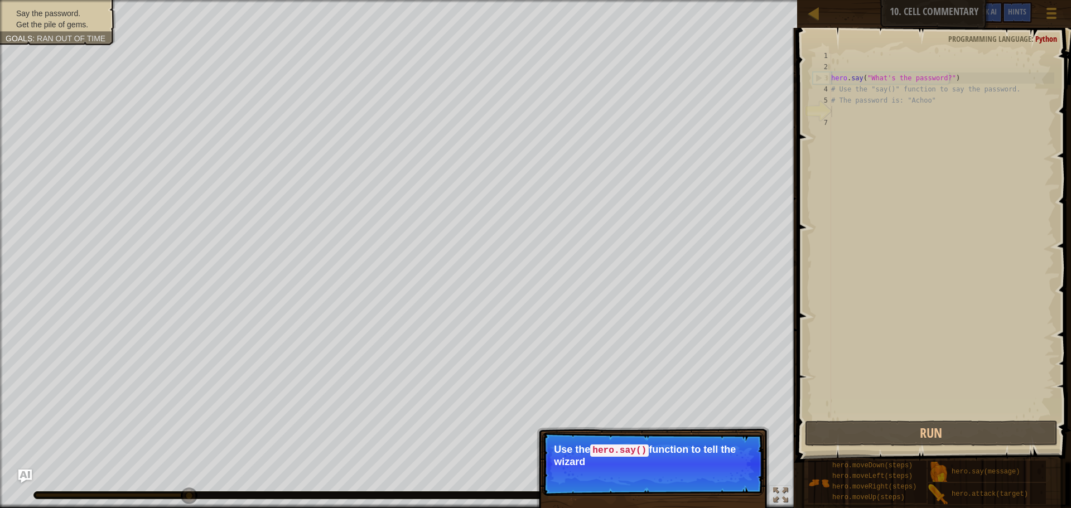
click at [665, 444] on p "Use the hero.say() function to tell the wizard" at bounding box center [653, 455] width 198 height 23
click at [664, 444] on p "Use the hero.say() function to tell the wizard the pas" at bounding box center [653, 455] width 198 height 23
click at [650, 449] on p "Use the hero.say() function to tell the wizard the password h" at bounding box center [653, 455] width 198 height 23
click at [649, 471] on p "Skip (esc) Continue Use the hero.say() function to tell the wizard the password…" at bounding box center [652, 464] width 221 height 64
click at [650, 468] on p "Skip (esc) Continue Use the hero.say() function to tell the wizard the password…" at bounding box center [652, 464] width 221 height 64
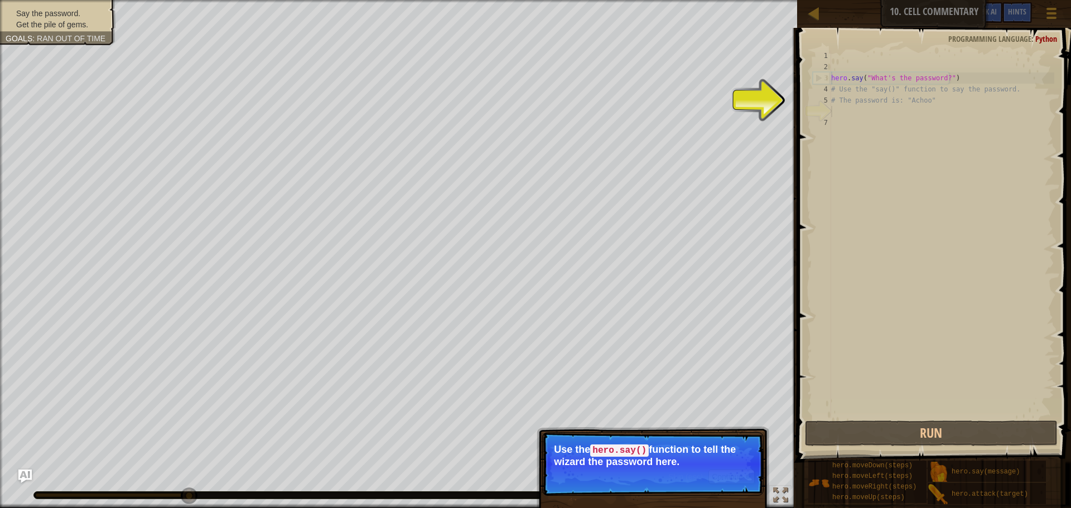
click at [654, 467] on p "Skip (esc) Continue Use the hero.say() function to tell the wizard the password…" at bounding box center [652, 464] width 221 height 64
drag, startPoint x: 654, startPoint y: 467, endPoint x: 653, endPoint y: 457, distance: 10.1
click at [654, 466] on p "Skip (esc) Continue Use the hero.say() function to tell the wizard the password…" at bounding box center [652, 464] width 221 height 64
click at [652, 456] on p "Use the hero.say() function to tell the wizard the password here." at bounding box center [653, 455] width 198 height 23
click at [729, 476] on button "Continue" at bounding box center [731, 477] width 46 height 14
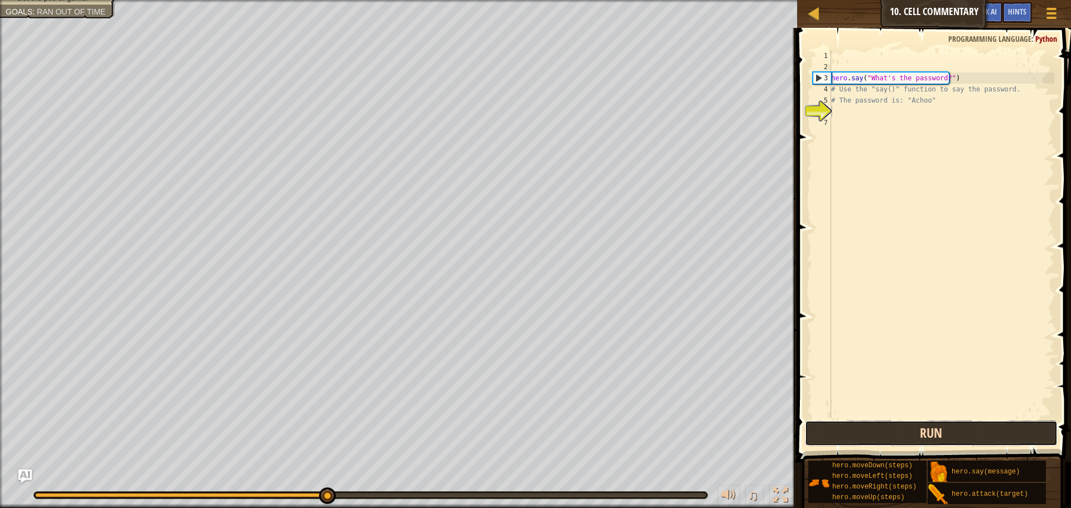
click at [942, 428] on button "Run" at bounding box center [931, 433] width 253 height 26
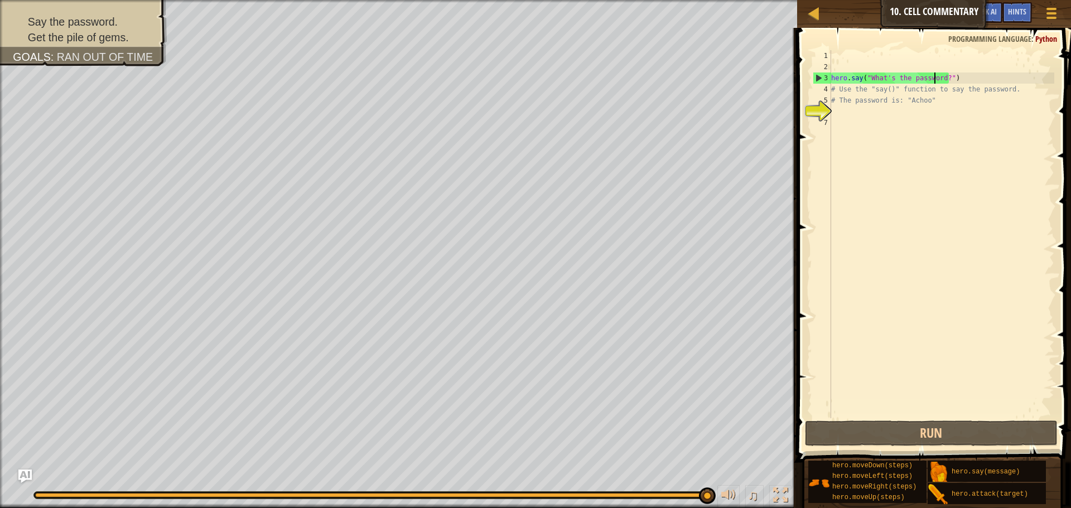
click at [936, 78] on div "hero . say ( "What's the password?" ) # Use the "say()" function to say the pas…" at bounding box center [941, 245] width 225 height 390
type textarea "hero.say("What's the password?")"
click at [940, 78] on div "hero . say ( "What's the password?" ) # Use the "say()" function to say the pas…" at bounding box center [941, 245] width 225 height 390
click at [854, 115] on div "hero . say ( "What's the password?" ) # Use the "say()" function to say the pas…" at bounding box center [941, 245] width 225 height 390
click at [939, 76] on div "hero . say ( "What's the password?" ) # Use the "say()" function to say the pas…" at bounding box center [941, 245] width 225 height 390
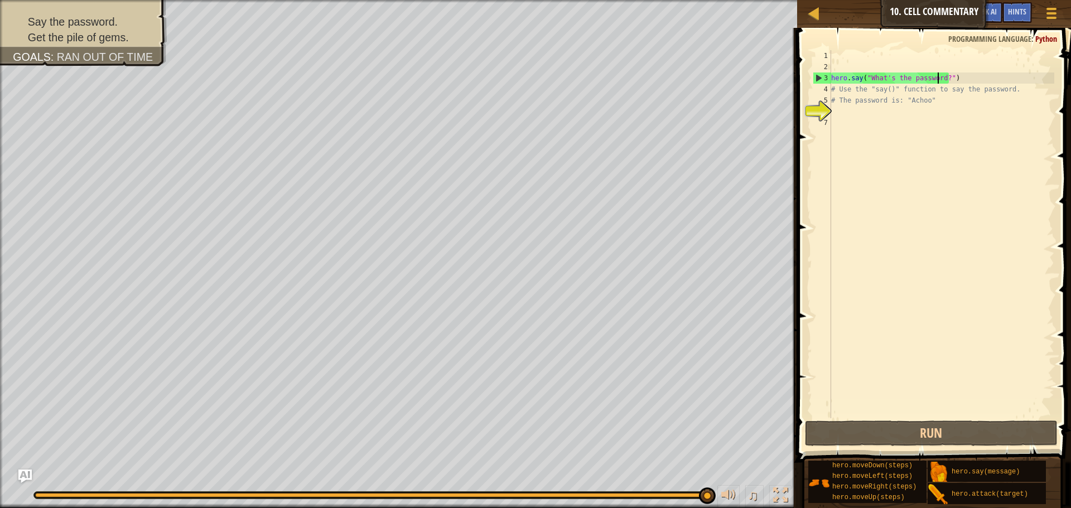
type textarea "hero.say("What's the password?")"
click at [940, 78] on div "hero . say ( "What's the password?" ) # Use the "say()" function to say the pas…" at bounding box center [941, 245] width 225 height 390
click at [920, 115] on div "hero . say ( "What's the password?" ) # Use the "say()" function to say the pas…" at bounding box center [941, 245] width 225 height 390
type textarea "p"
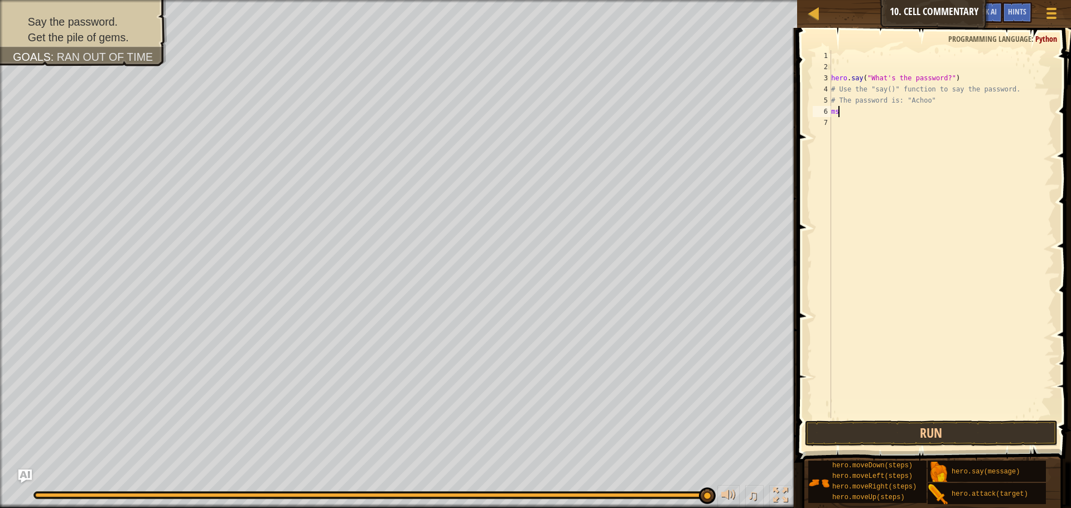
type textarea "m"
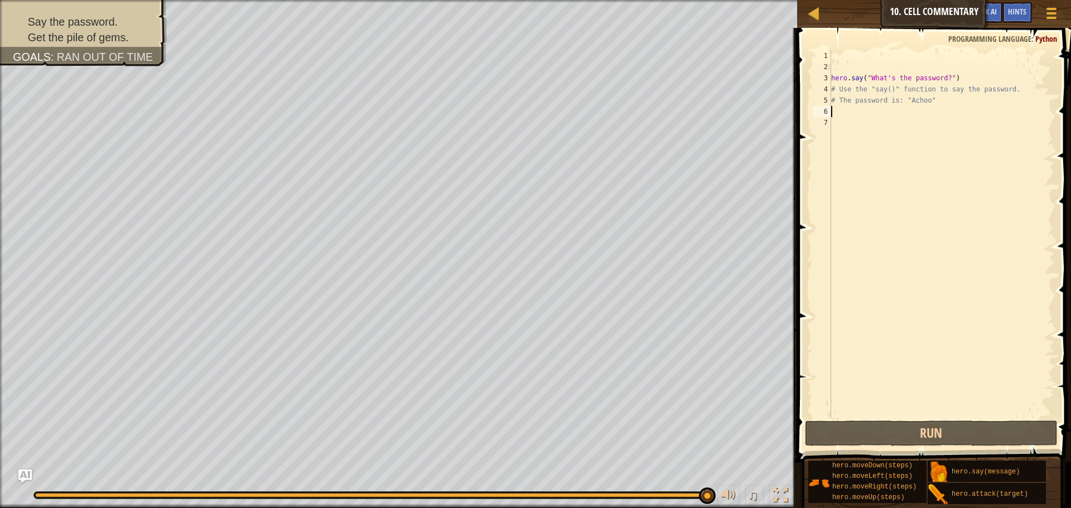
type textarea "s"
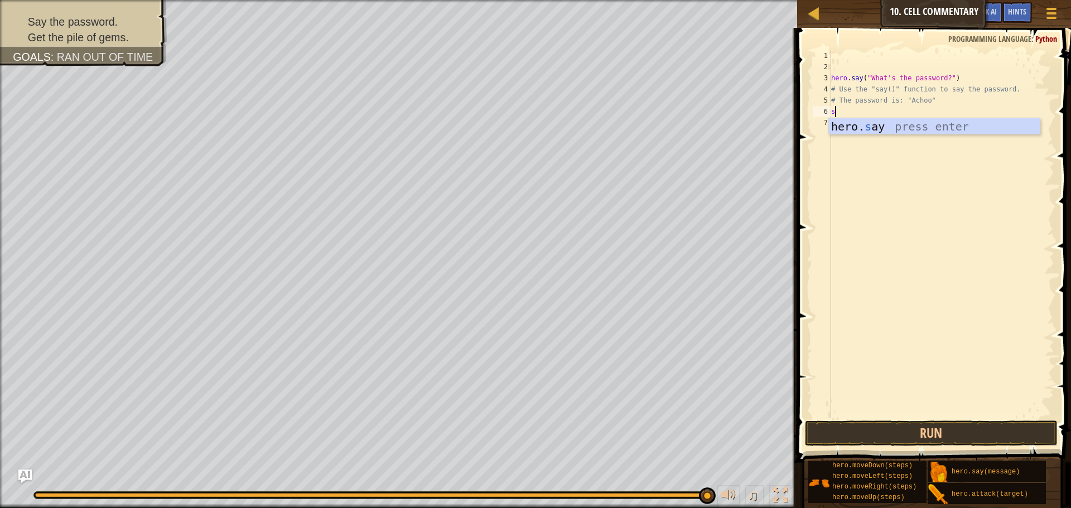
click at [917, 136] on div "hero . say ( "What's the password?" ) # Use the "say()" function to say the pas…" at bounding box center [941, 245] width 225 height 390
click at [853, 115] on div "hero . say ( "What's the password?" ) # Use the "say()" function to say the pas…" at bounding box center [941, 245] width 225 height 390
type textarea "s"
click at [873, 123] on div "hero. s ay press enter" at bounding box center [934, 143] width 211 height 50
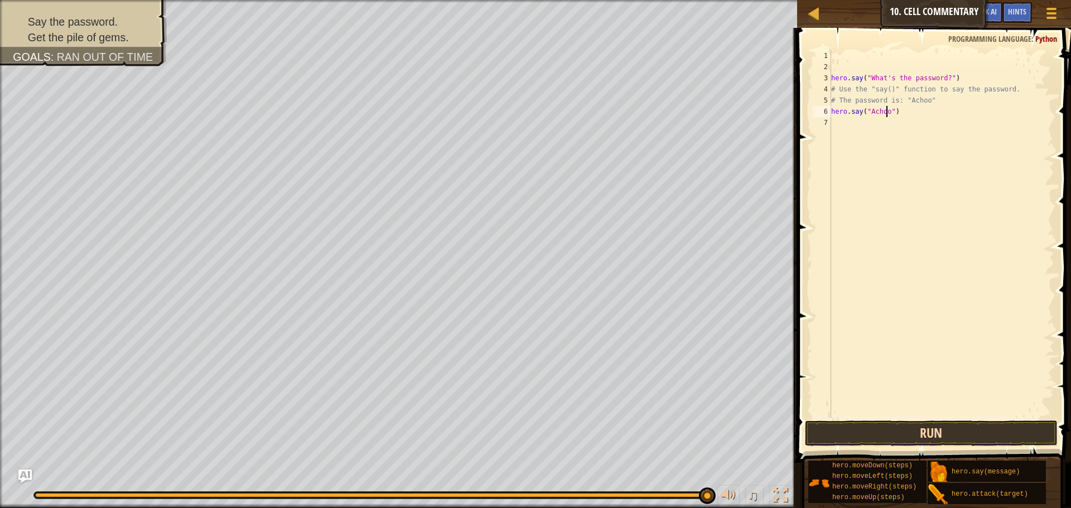
type textarea "hero.say("Achoo")"
click at [859, 434] on button "Run" at bounding box center [931, 433] width 253 height 26
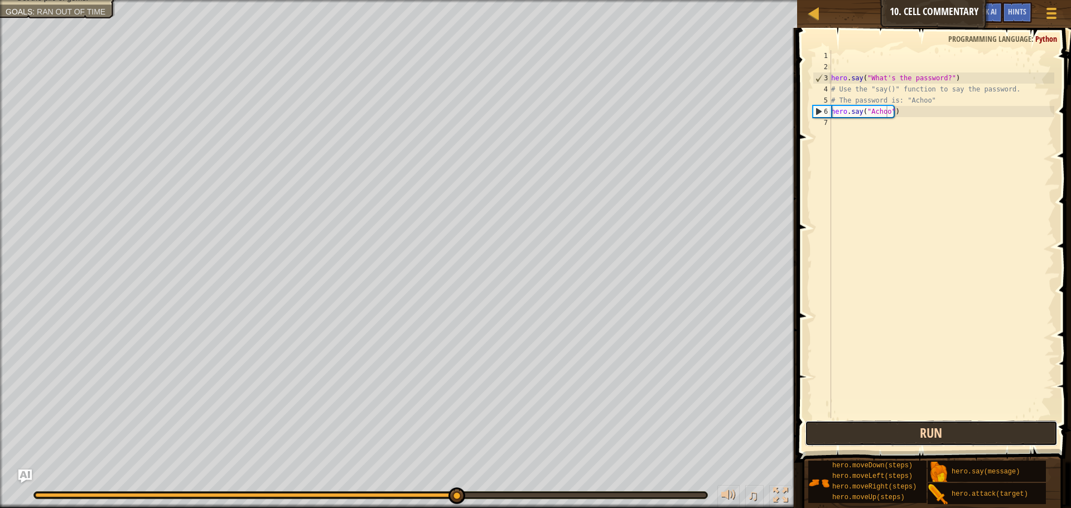
click at [860, 429] on button "Run" at bounding box center [931, 433] width 253 height 26
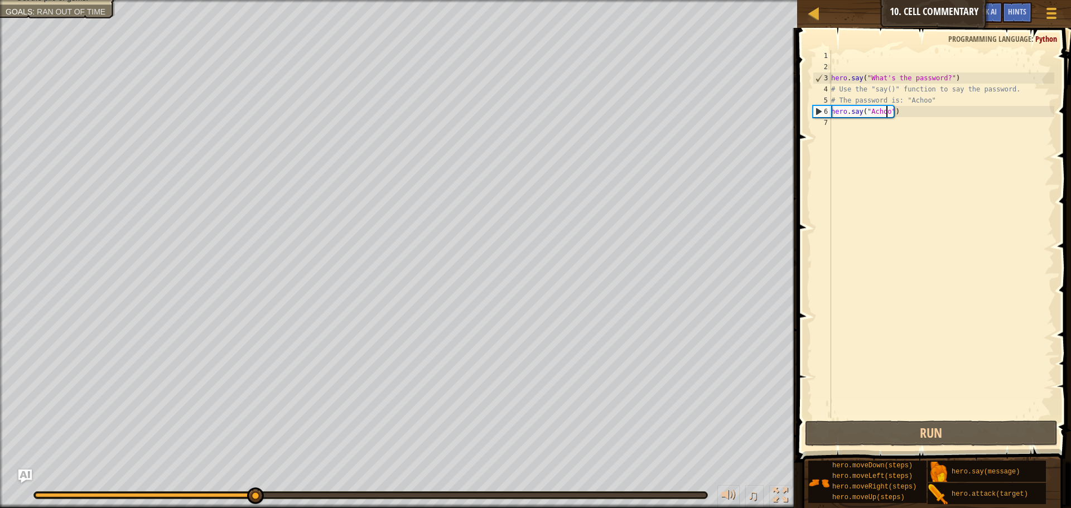
click at [848, 125] on div "hero . say ( "What's the password?" ) # Use the "say()" function to say the pas…" at bounding box center [941, 245] width 225 height 390
type textarea "m"
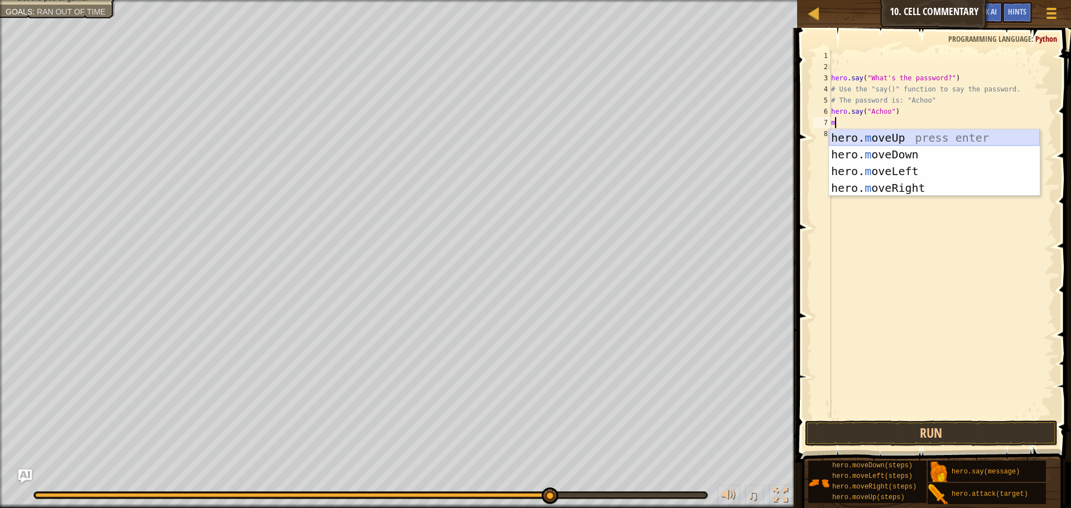
click at [901, 139] on div "hero. m oveUp press enter hero. m oveDown press enter hero. m oveLeft press ent…" at bounding box center [934, 179] width 211 height 100
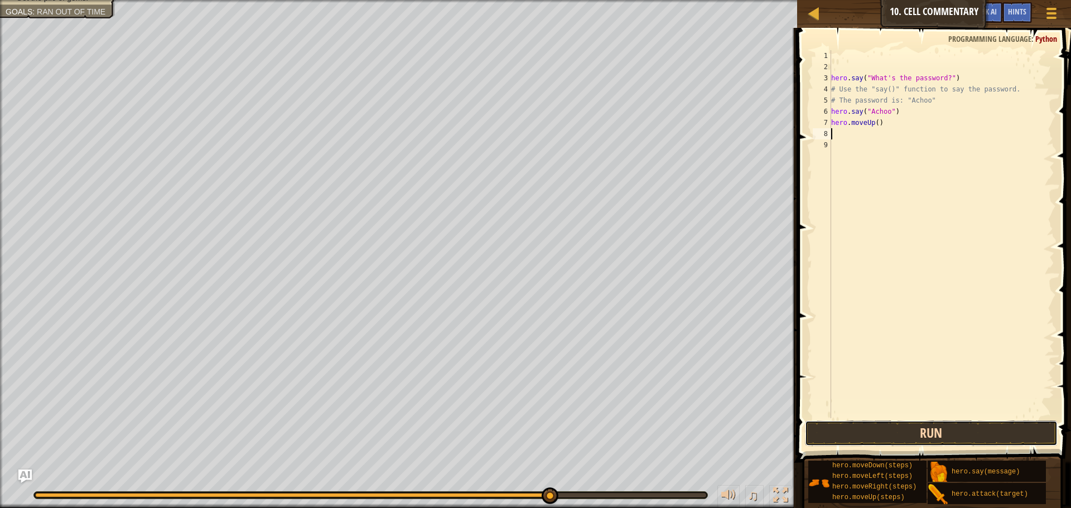
click at [936, 429] on button "Run" at bounding box center [931, 433] width 253 height 26
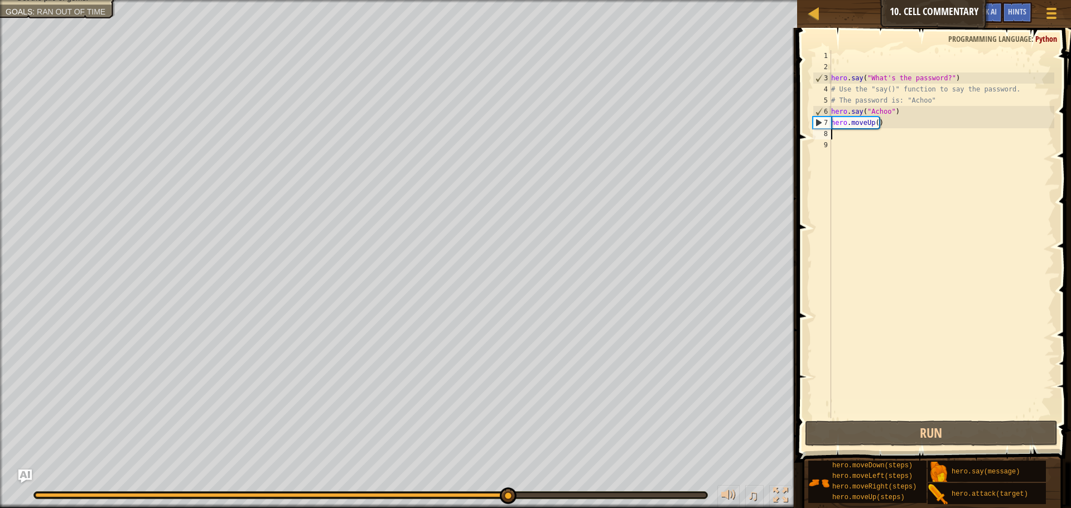
type textarea "m"
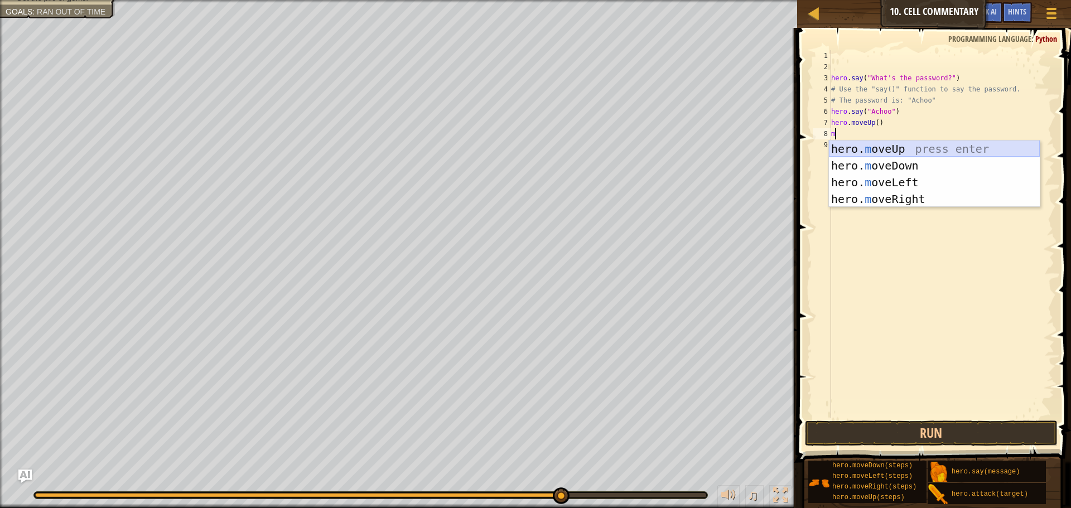
click at [864, 144] on div "hero. m oveUp press enter hero. m oveDown press enter hero. m oveLeft press ent…" at bounding box center [934, 191] width 211 height 100
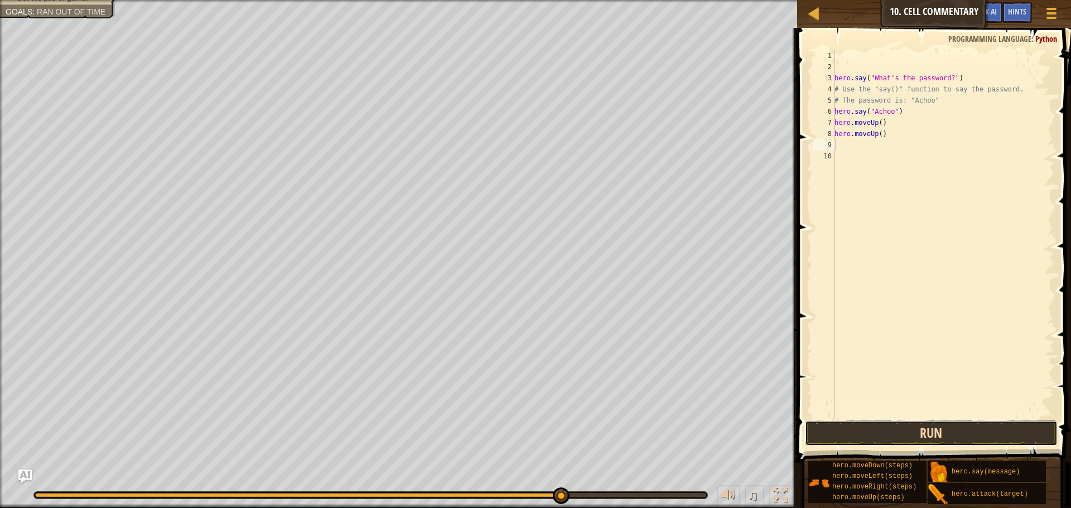
click at [948, 432] on button "Run" at bounding box center [931, 433] width 253 height 26
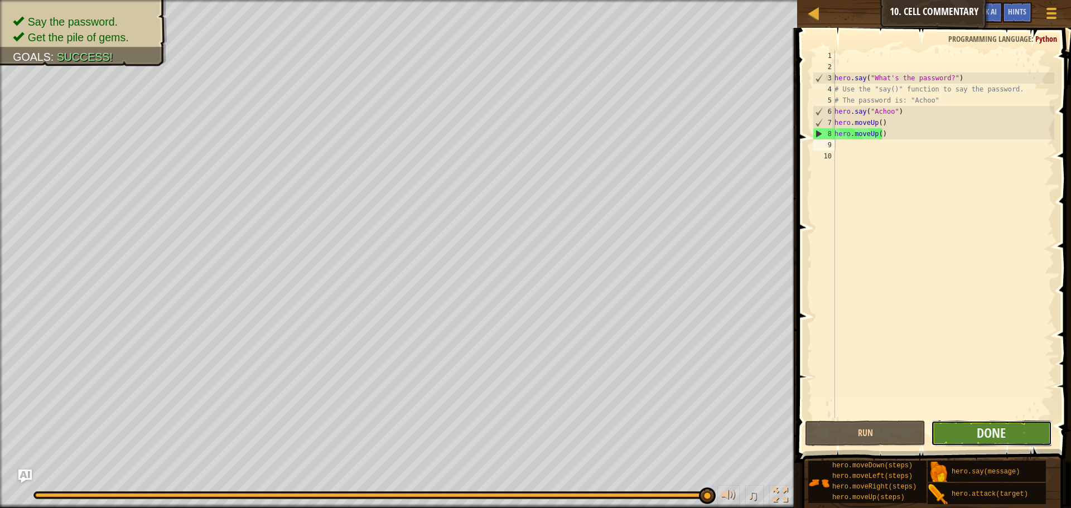
click at [950, 426] on button "Done" at bounding box center [991, 433] width 120 height 26
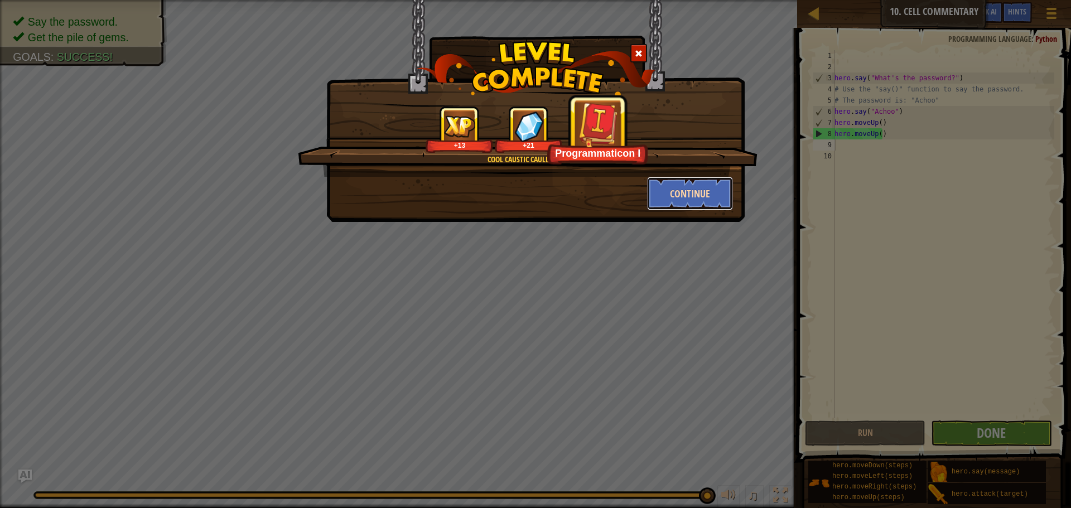
click at [663, 194] on button "Continue" at bounding box center [690, 193] width 86 height 33
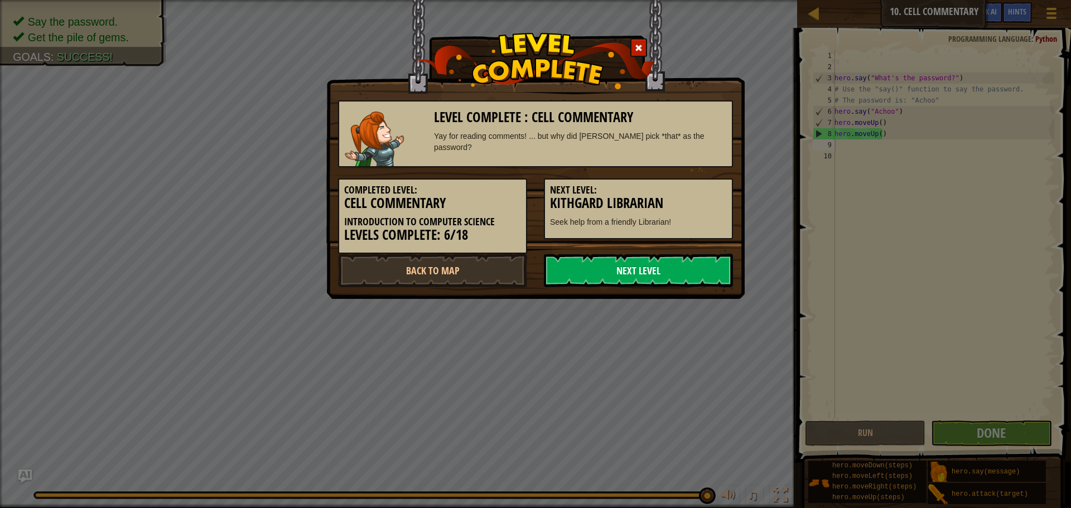
click at [662, 282] on link "Next Level" at bounding box center [638, 270] width 189 height 33
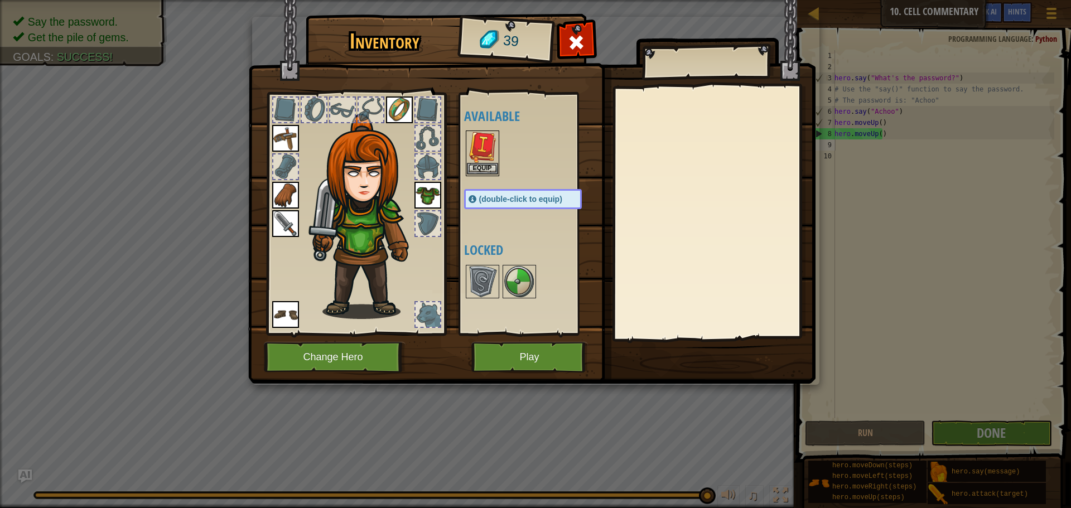
click at [490, 152] on img at bounding box center [482, 147] width 31 height 31
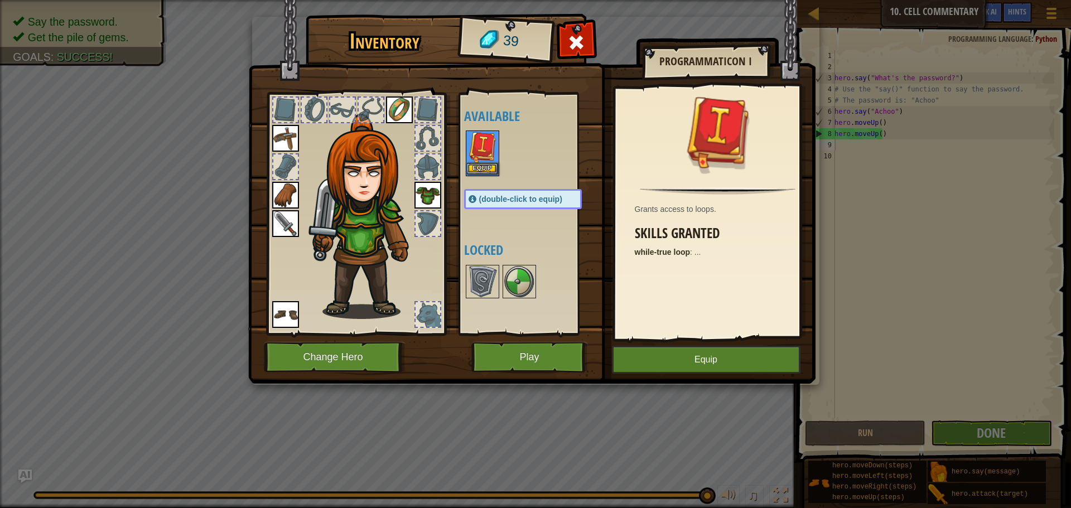
click at [490, 152] on img at bounding box center [482, 147] width 31 height 31
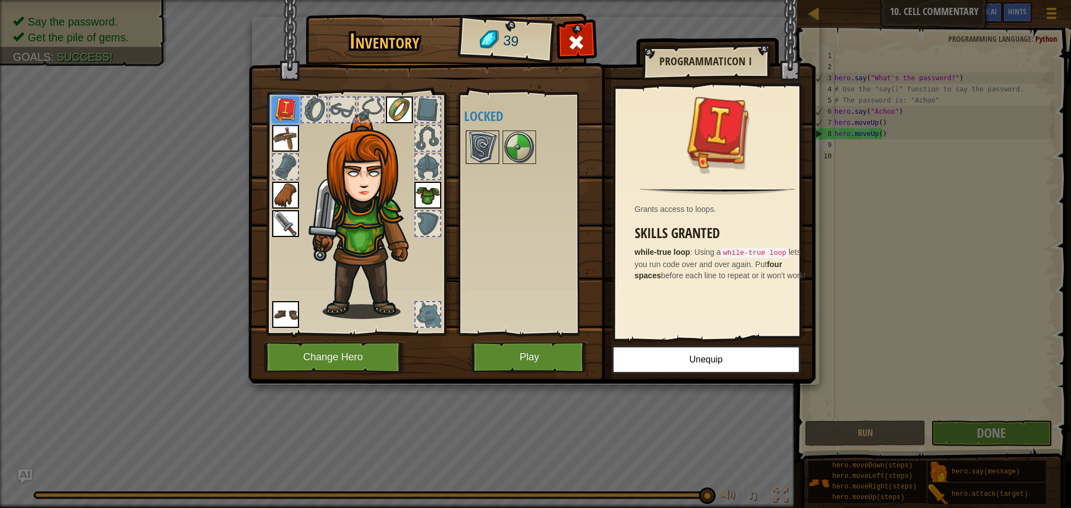
click at [492, 146] on img at bounding box center [482, 147] width 31 height 31
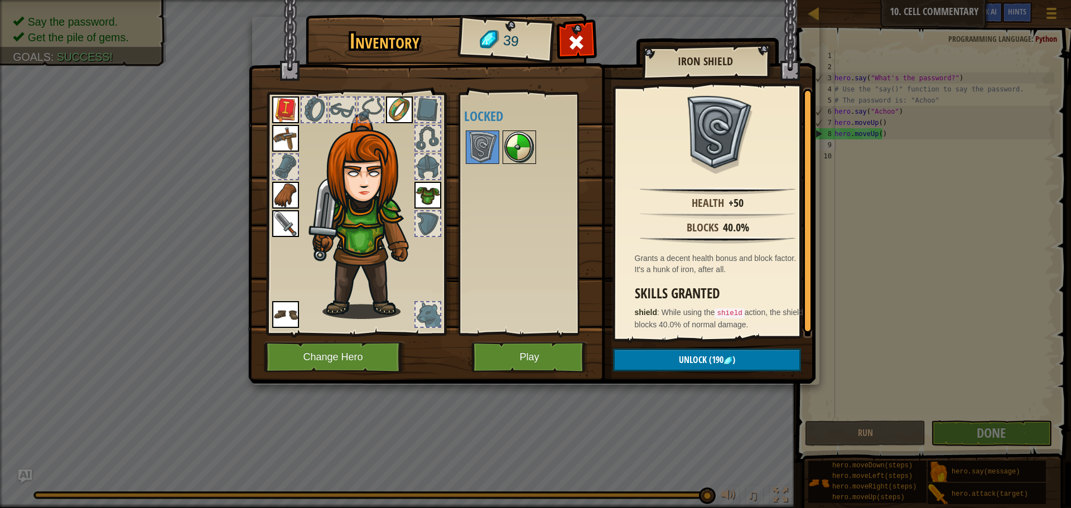
click at [504, 143] on img at bounding box center [519, 147] width 31 height 31
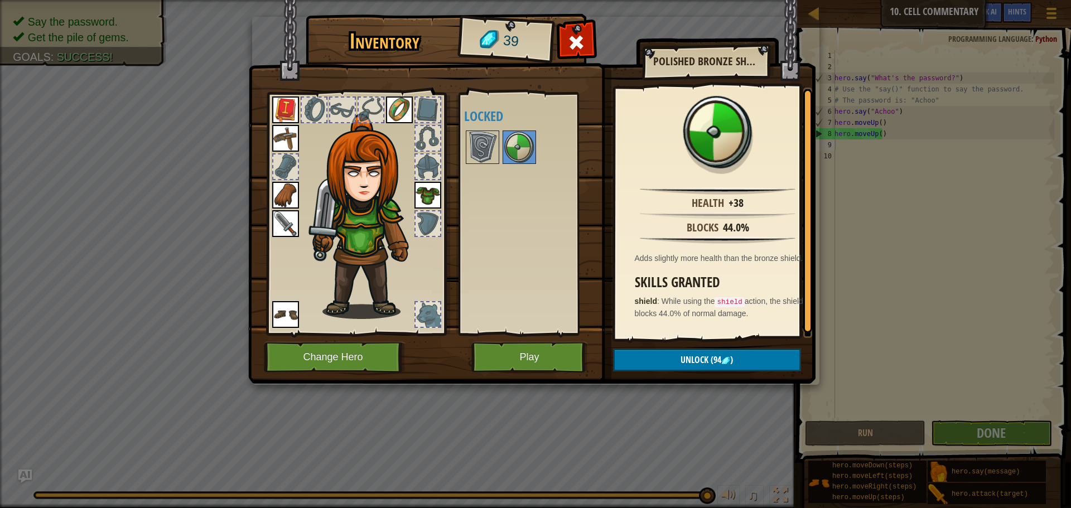
click at [424, 228] on div at bounding box center [427, 223] width 25 height 25
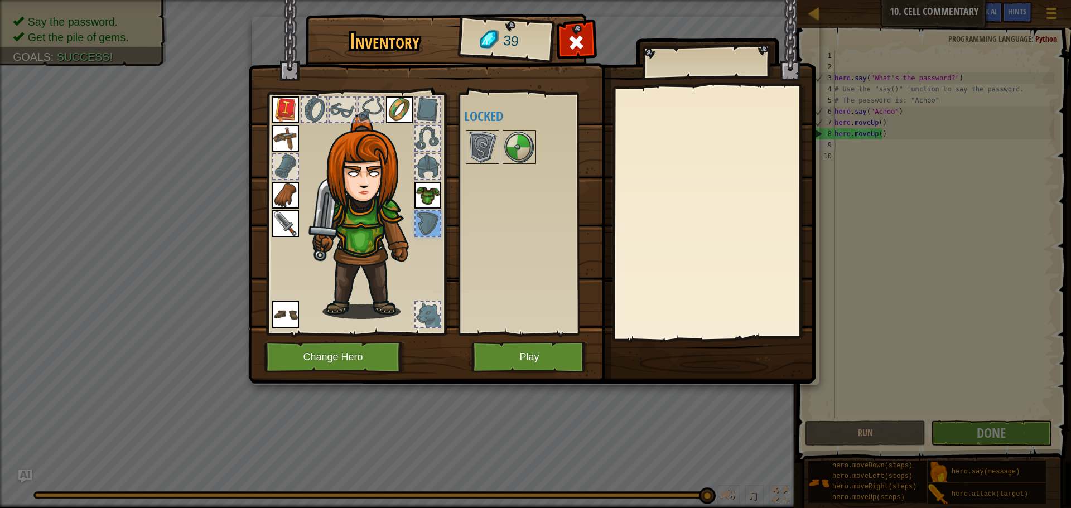
click at [420, 313] on div at bounding box center [427, 314] width 25 height 25
click at [531, 352] on button "Play" at bounding box center [529, 357] width 117 height 31
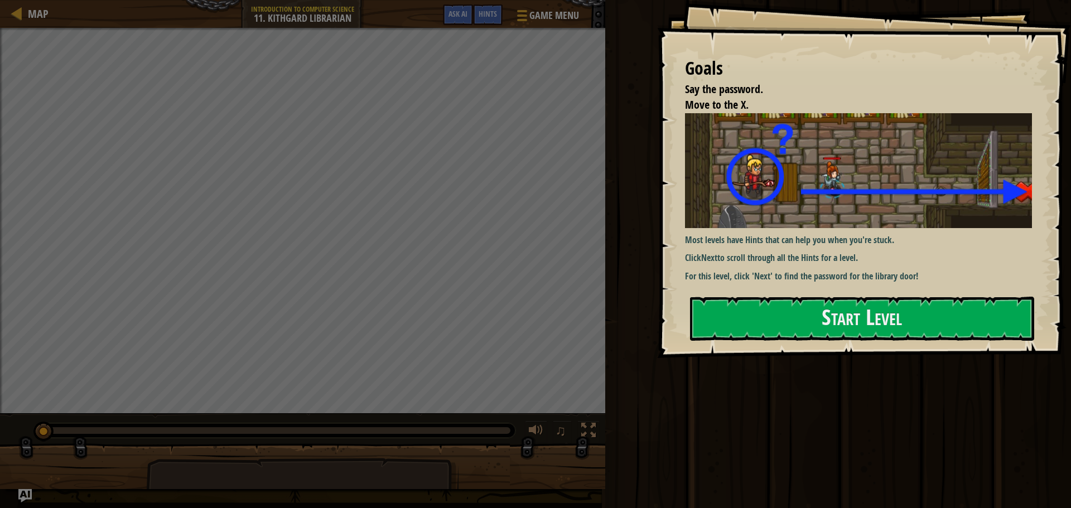
click at [845, 197] on img at bounding box center [862, 170] width 355 height 115
click at [910, 304] on button "Start Level" at bounding box center [862, 319] width 344 height 44
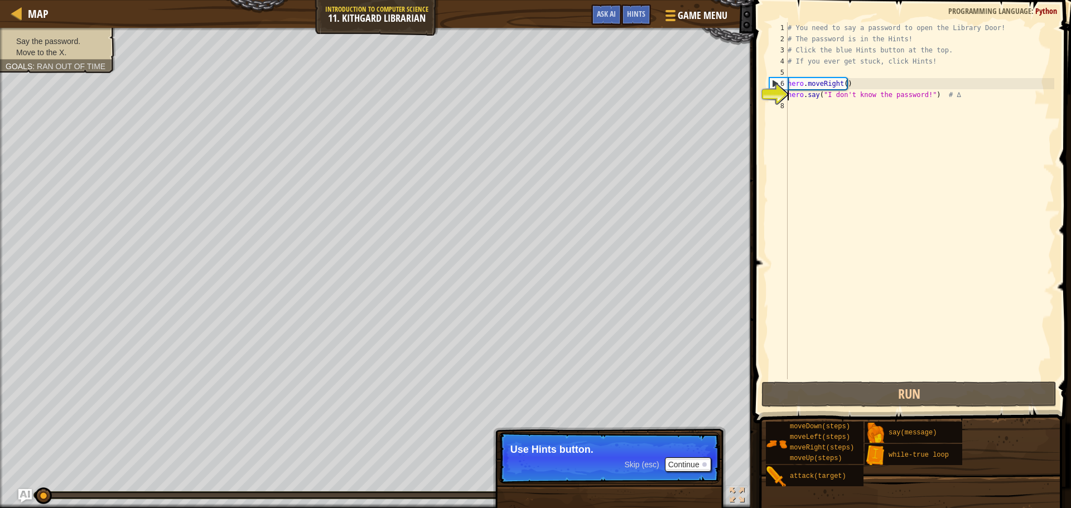
click at [809, 108] on div "# You need to say a password to open the Library Door! # The password is in the…" at bounding box center [919, 211] width 269 height 379
click at [681, 459] on button "Continue" at bounding box center [688, 464] width 46 height 14
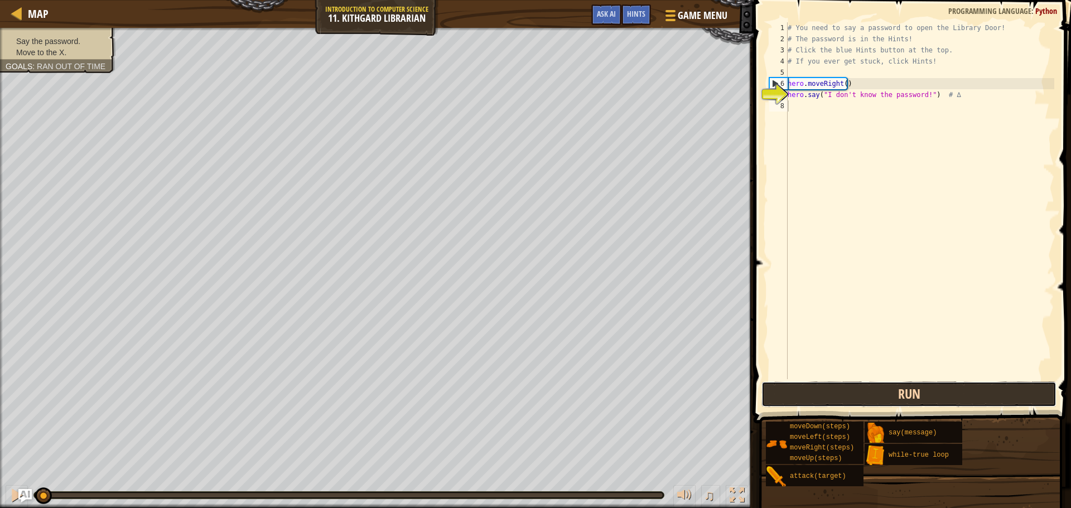
click at [950, 388] on button "Run" at bounding box center [908, 394] width 295 height 26
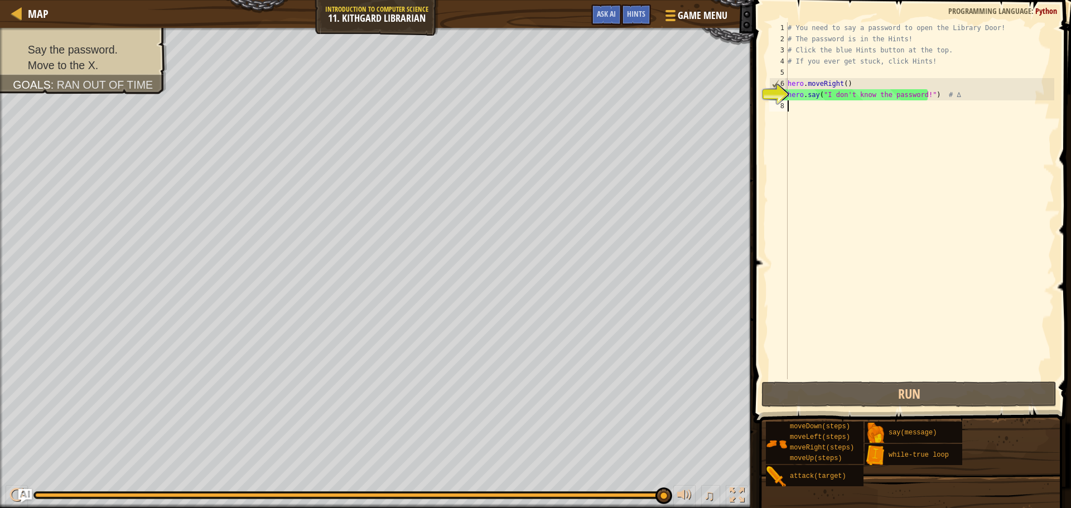
type textarea "h"
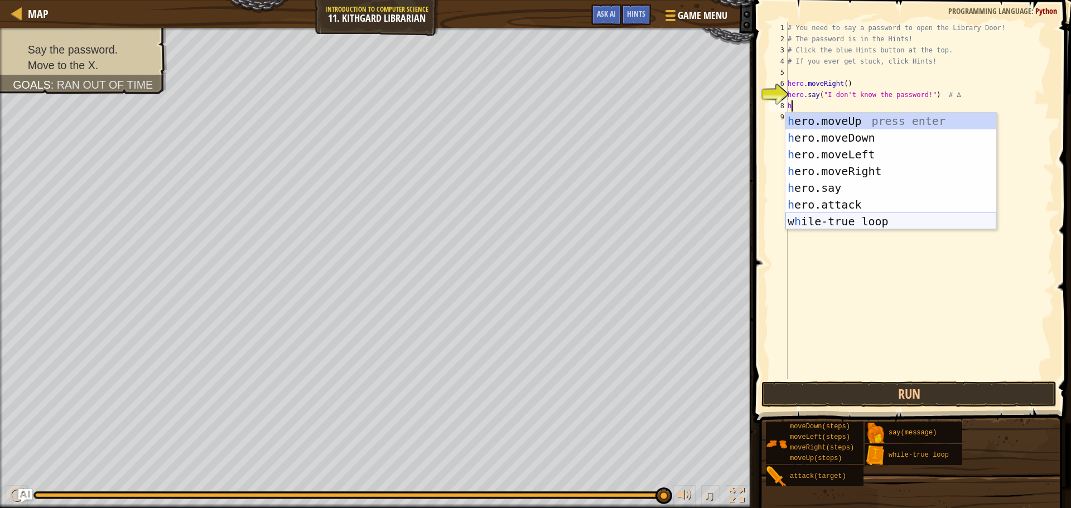
click at [852, 219] on div "h ero.moveUp press enter h ero.moveDown press enter h ero.moveLeft press enter …" at bounding box center [890, 188] width 211 height 151
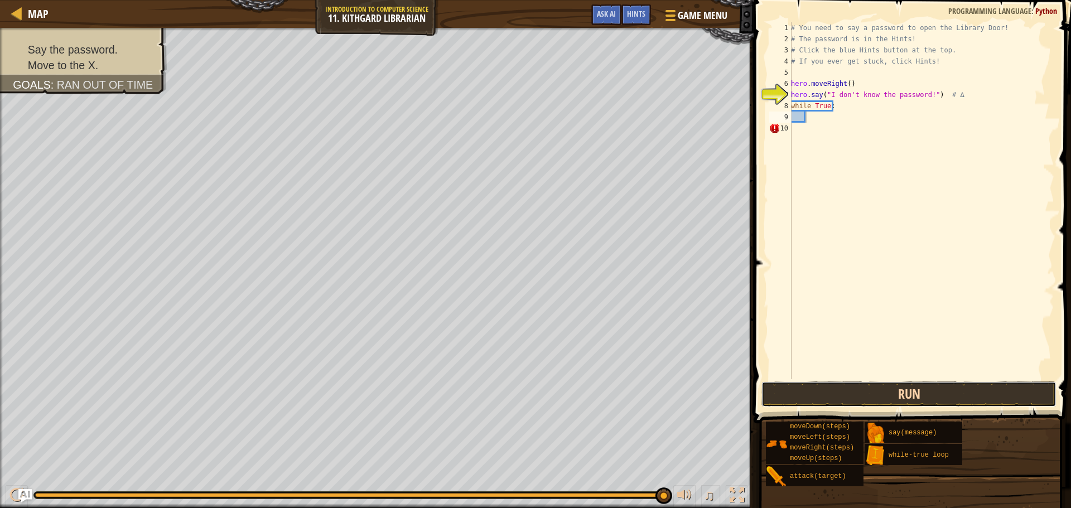
click at [886, 381] on button "Run" at bounding box center [908, 394] width 295 height 26
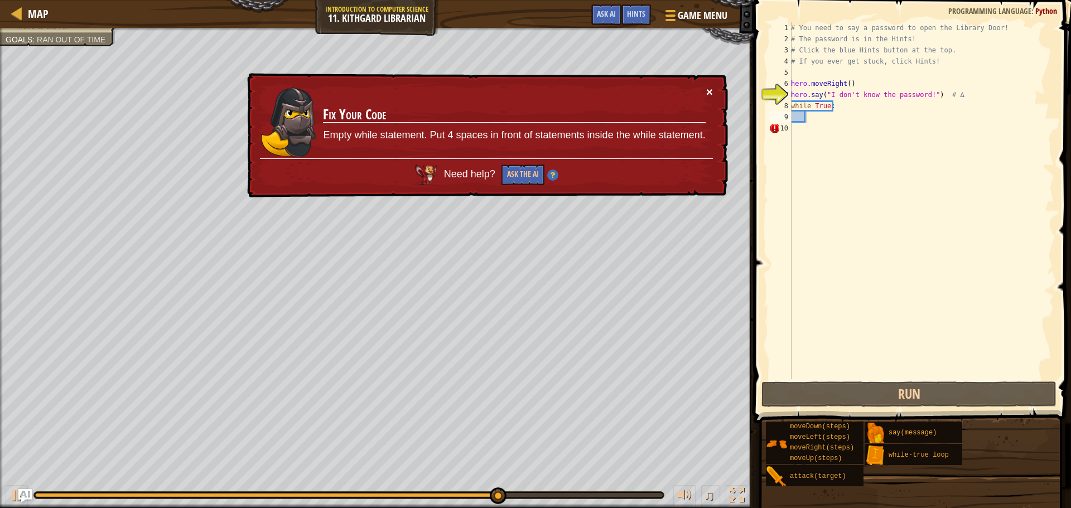
click at [711, 94] on button "×" at bounding box center [709, 92] width 7 height 12
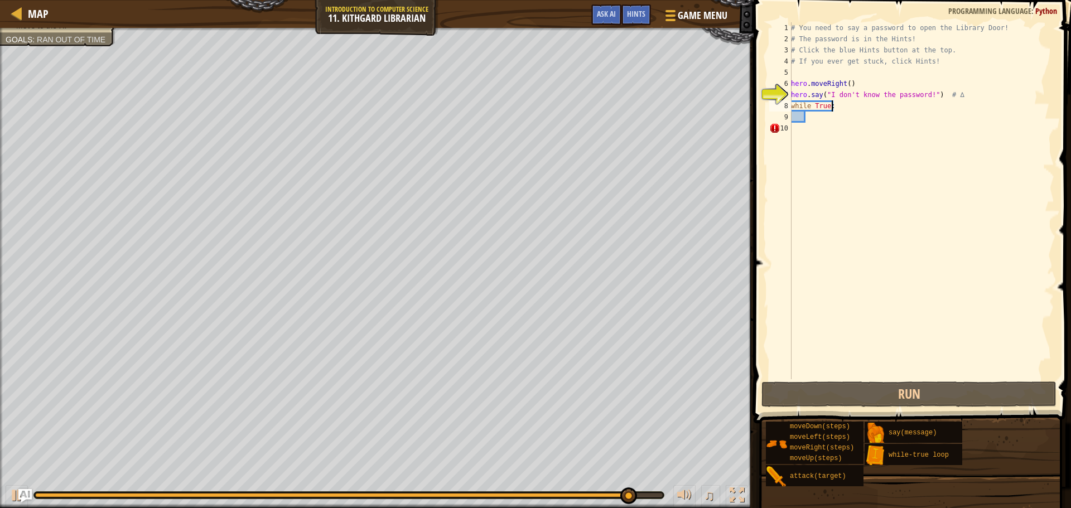
drag, startPoint x: 845, startPoint y: 101, endPoint x: 845, endPoint y: 109, distance: 8.4
click at [845, 109] on div "# You need to say a password to open the Library Door! # The password is in the…" at bounding box center [921, 211] width 265 height 379
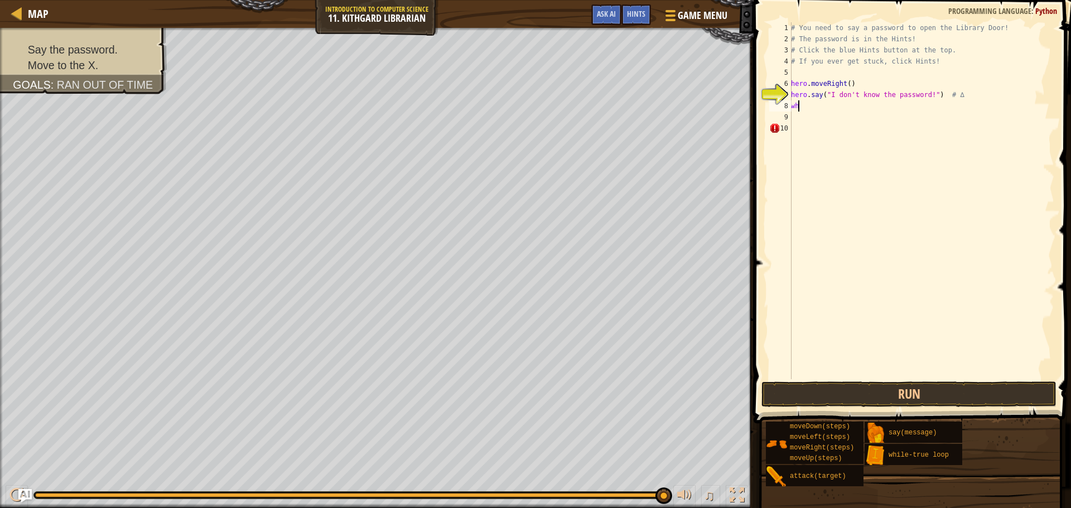
type textarea "w"
click at [811, 395] on button "Run" at bounding box center [908, 394] width 295 height 26
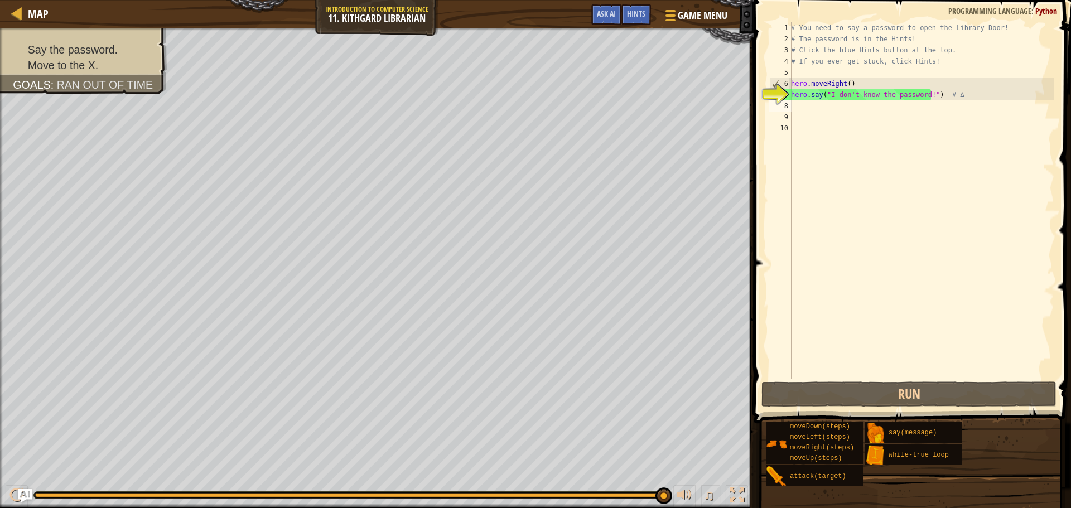
type textarea "m"
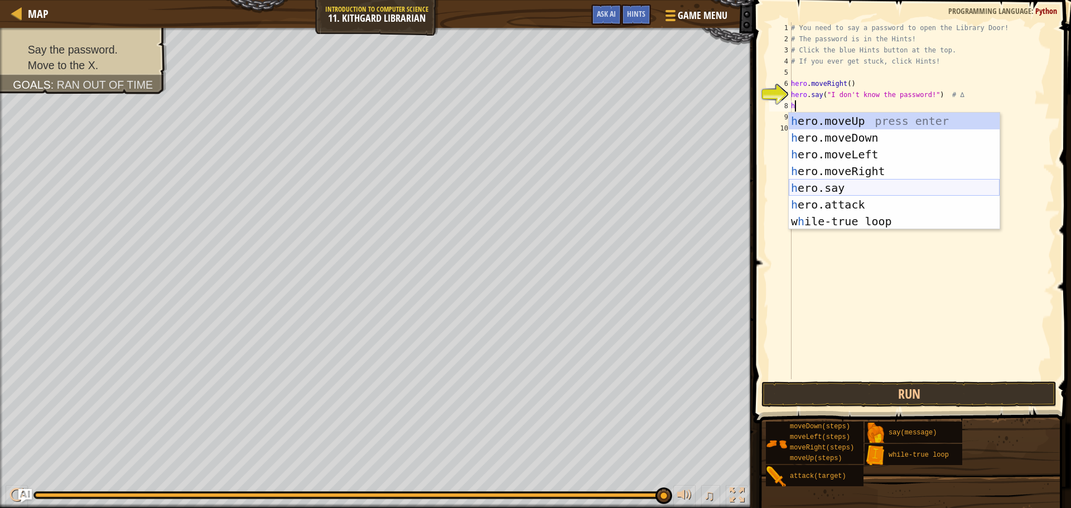
click at [823, 188] on div "h ero.moveUp press enter h ero.moveDown press enter h ero.moveLeft press enter …" at bounding box center [894, 188] width 211 height 151
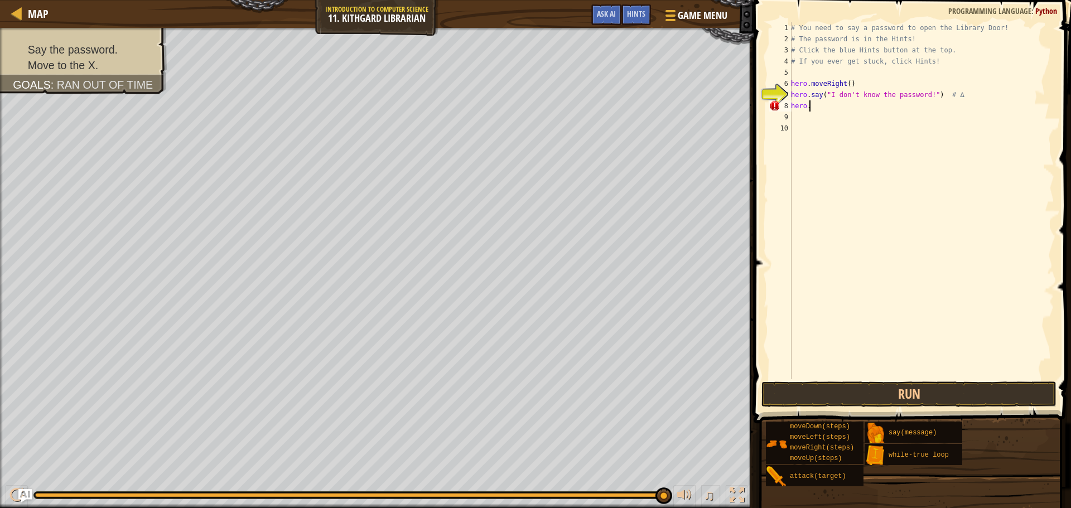
type textarea "h"
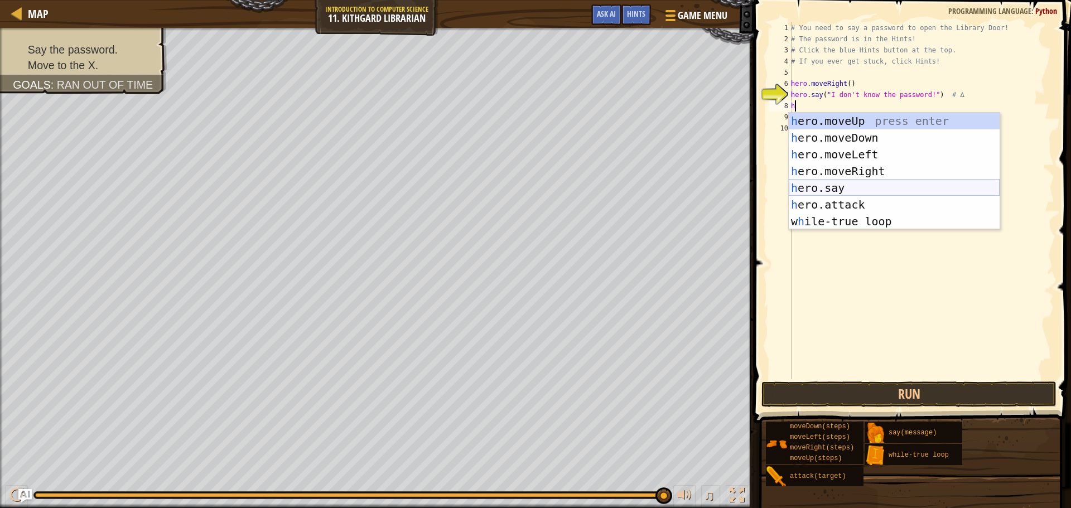
click at [848, 182] on div "h ero.moveUp press enter h ero.moveDown press enter h ero.moveLeft press enter …" at bounding box center [894, 188] width 211 height 151
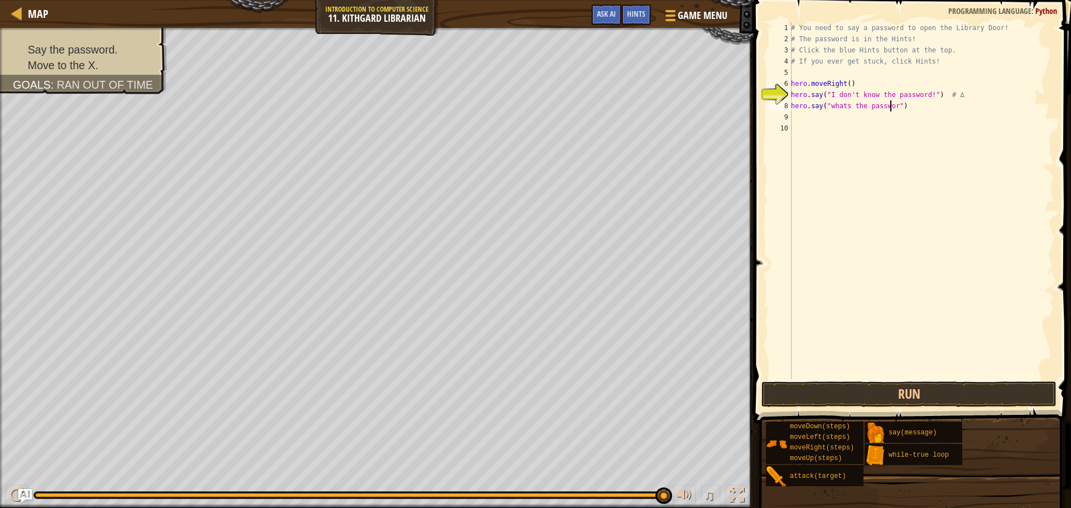
scroll to position [5, 8]
click at [906, 393] on button "Run" at bounding box center [908, 394] width 295 height 26
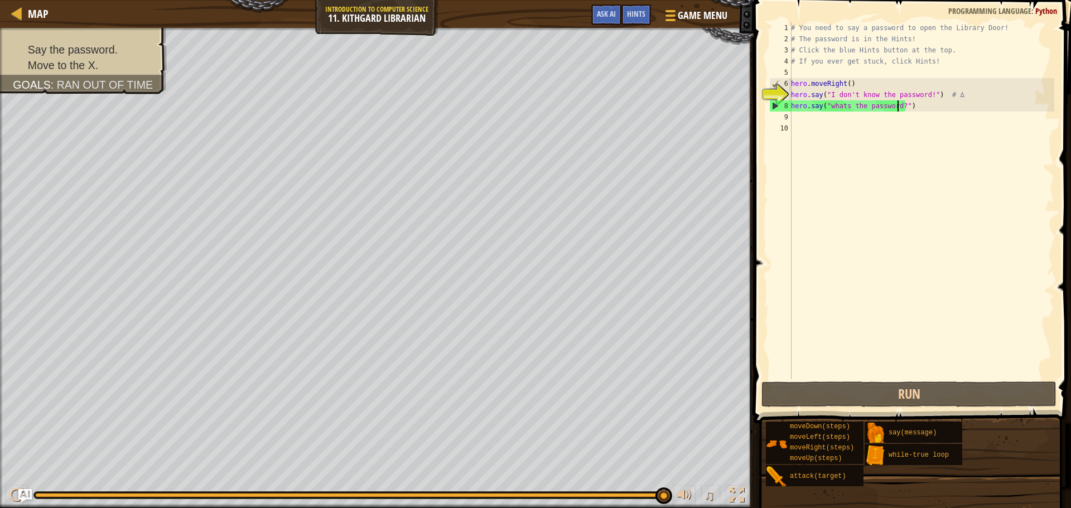
click at [915, 107] on div "# You need to say a password to open the Library Door! # The password is in the…" at bounding box center [921, 211] width 265 height 379
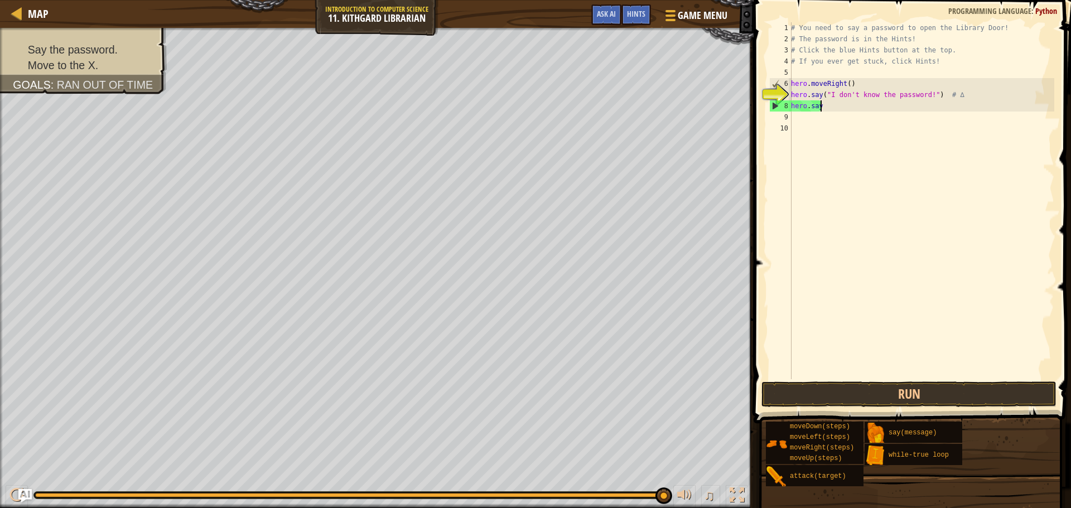
scroll to position [5, 1]
type textarea "h"
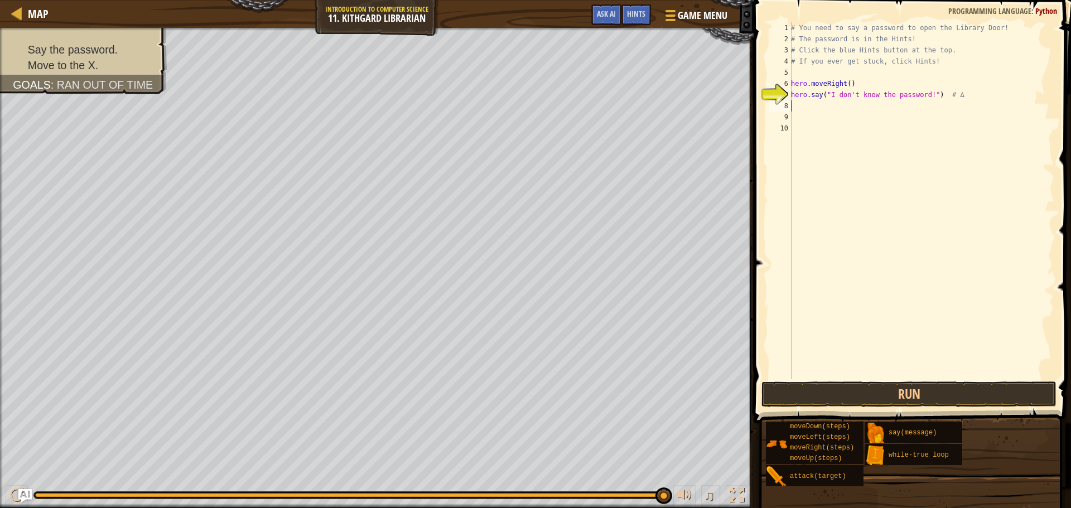
type textarea "h"
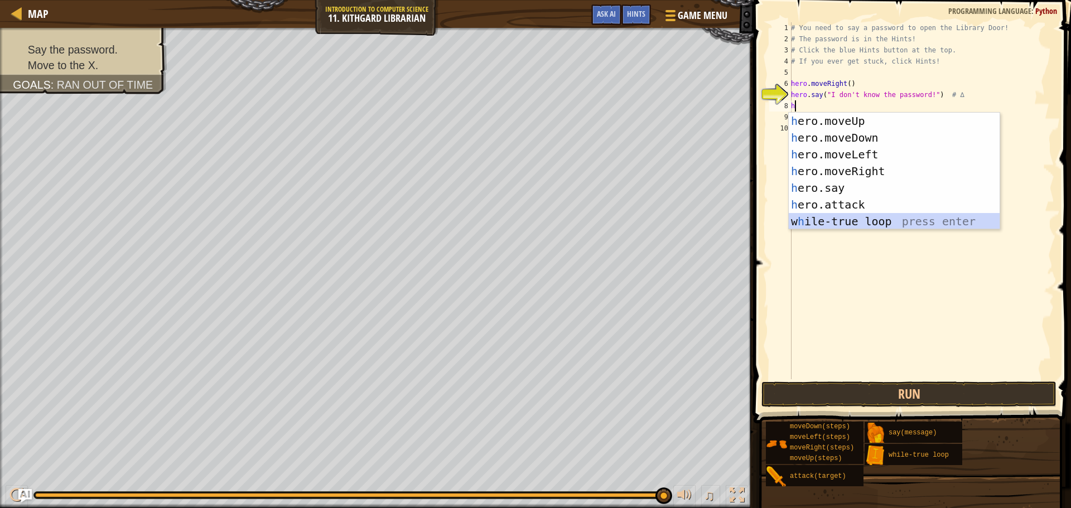
click at [913, 220] on div "h ero.moveUp press enter h ero.moveDown press enter h ero.moveLeft press enter …" at bounding box center [894, 188] width 211 height 151
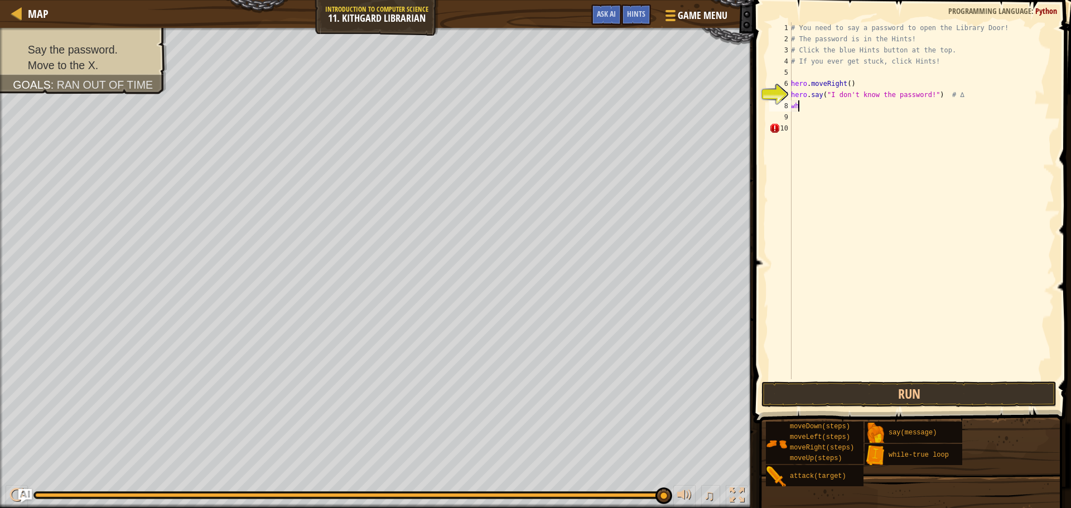
type textarea "w"
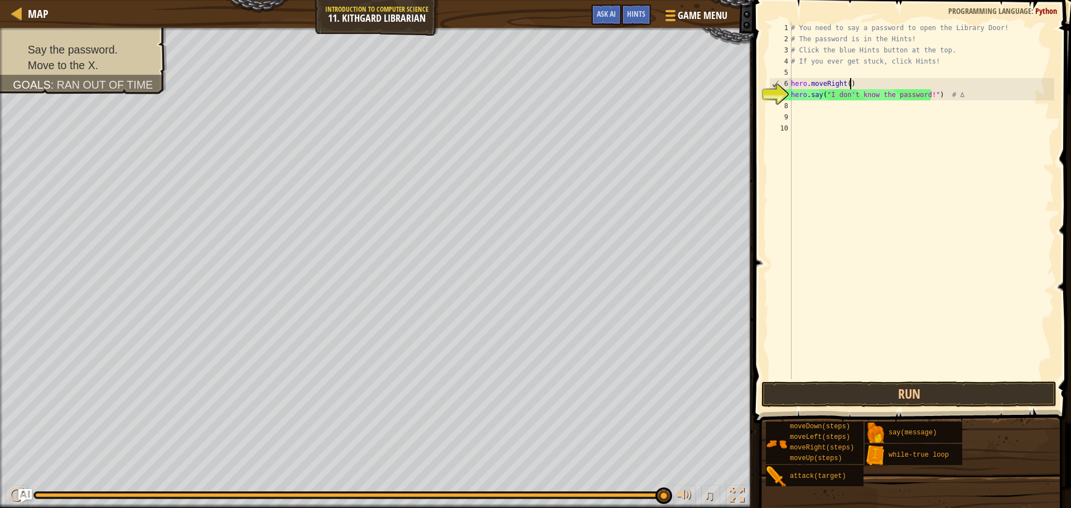
click at [866, 84] on div "# You need to say a password to open the Library Door! # The password is in the…" at bounding box center [921, 211] width 265 height 379
type textarea "hero.moveRight()"
click at [845, 108] on div "# You need to say a password to open the Library Door! # The password is in the…" at bounding box center [921, 211] width 265 height 379
click at [946, 96] on div "# You need to say a password to open the Library Door! # The password is in the…" at bounding box center [921, 211] width 265 height 379
click at [937, 94] on div "# You need to say a password to open the Library Door! # The password is in the…" at bounding box center [921, 211] width 265 height 379
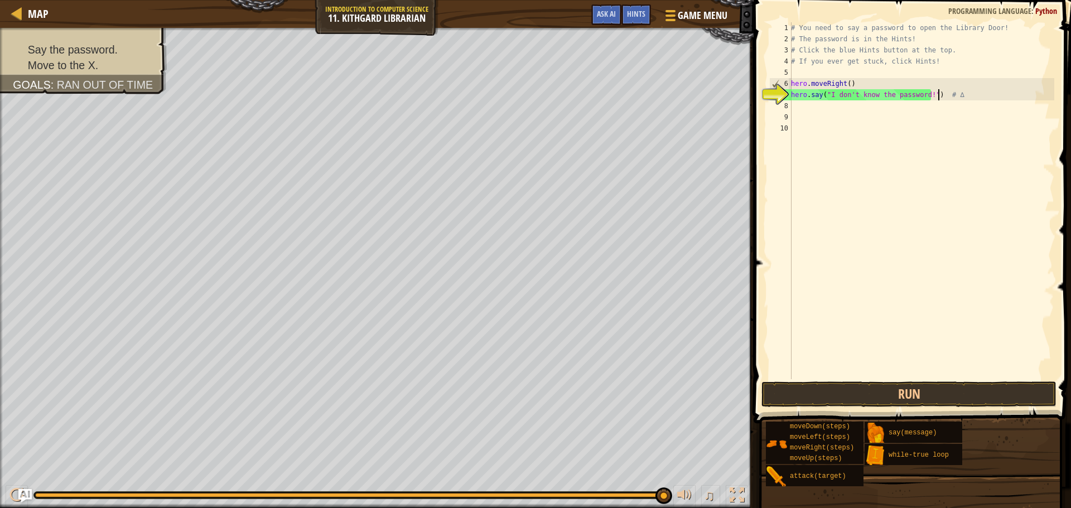
click at [879, 78] on div "# You need to say a password to open the Library Door! # The password is in the…" at bounding box center [921, 211] width 265 height 379
type textarea "h"
type textarea "m"
type textarea "h"
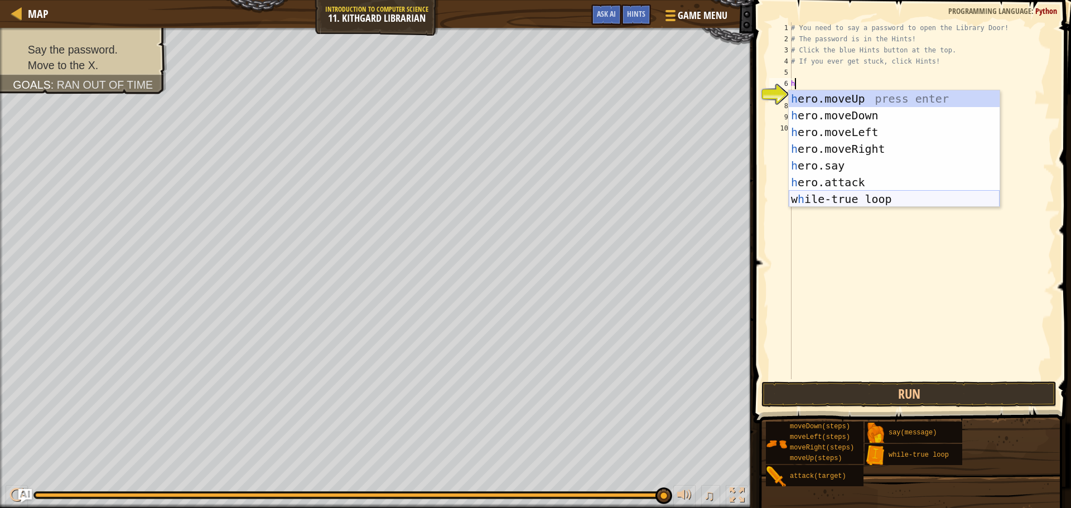
click at [872, 204] on div "h ero.moveUp press enter h ero.moveDown press enter h ero.moveLeft press enter …" at bounding box center [894, 165] width 211 height 151
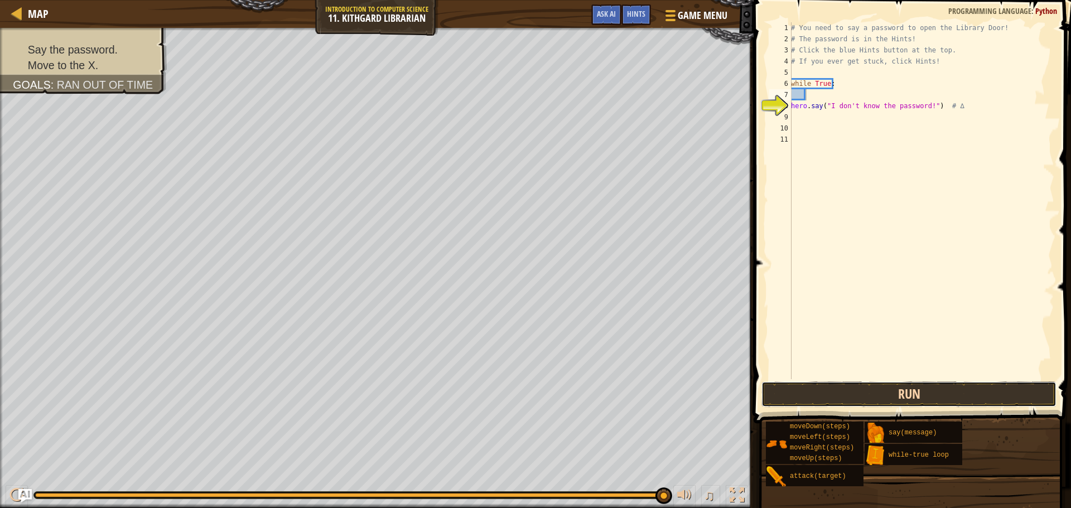
click at [859, 393] on button "Run" at bounding box center [908, 394] width 295 height 26
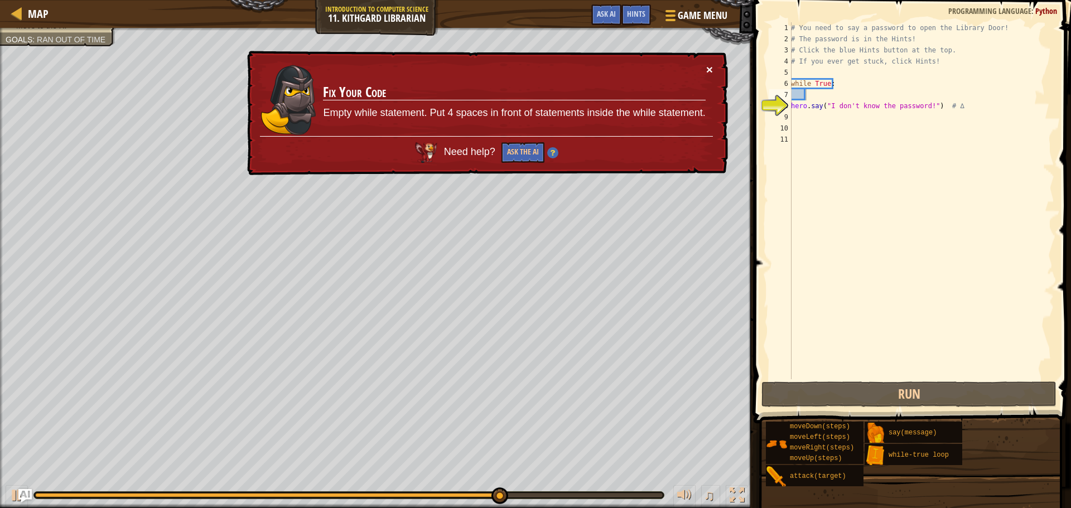
click at [708, 67] on button "×" at bounding box center [709, 70] width 7 height 12
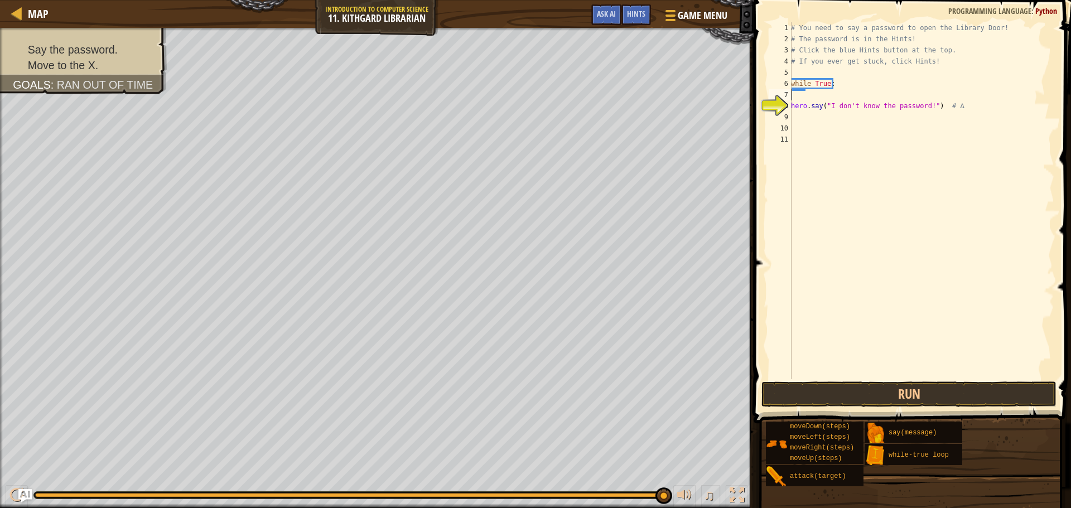
type textarea "m"
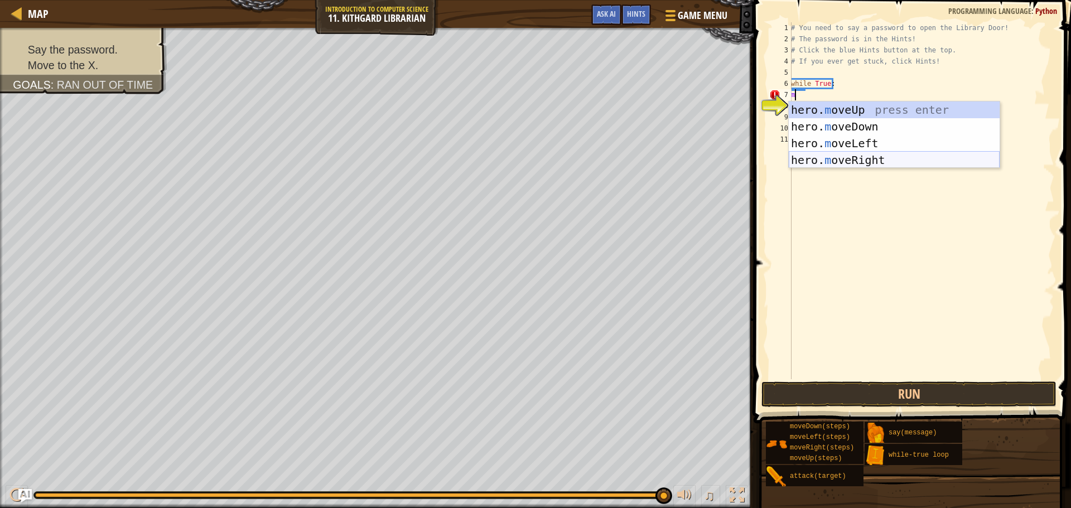
click at [844, 158] on div "hero. m oveUp press enter hero. m oveDown press enter hero. m oveLeft press ent…" at bounding box center [894, 151] width 211 height 100
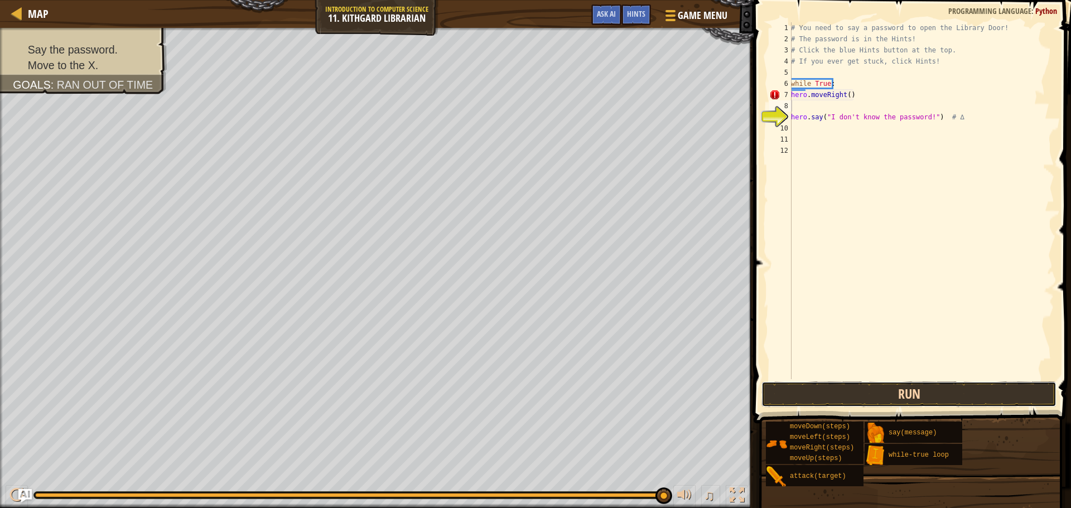
click at [869, 391] on button "Run" at bounding box center [908, 394] width 295 height 26
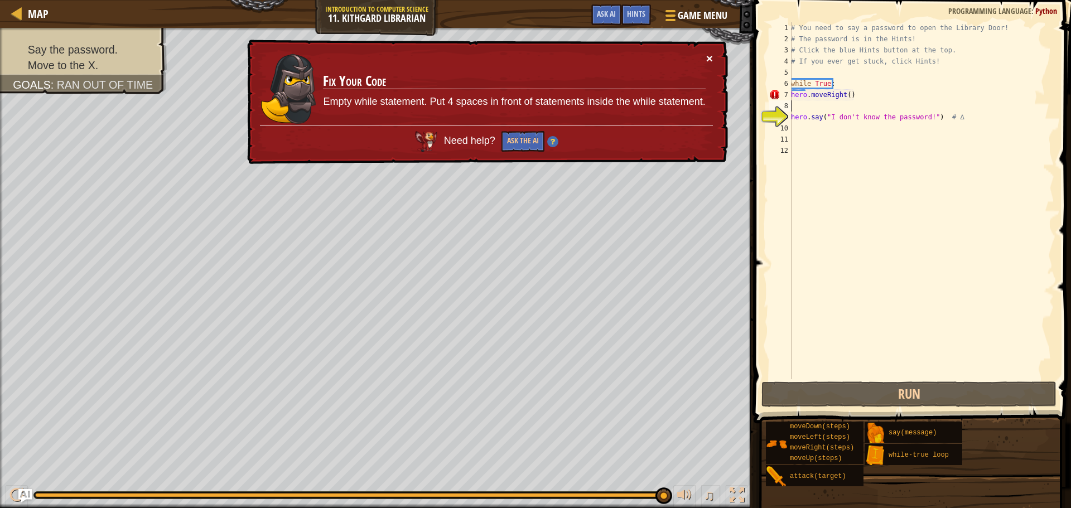
click at [710, 60] on button "×" at bounding box center [710, 62] width 7 height 12
